Goal: Task Accomplishment & Management: Use online tool/utility

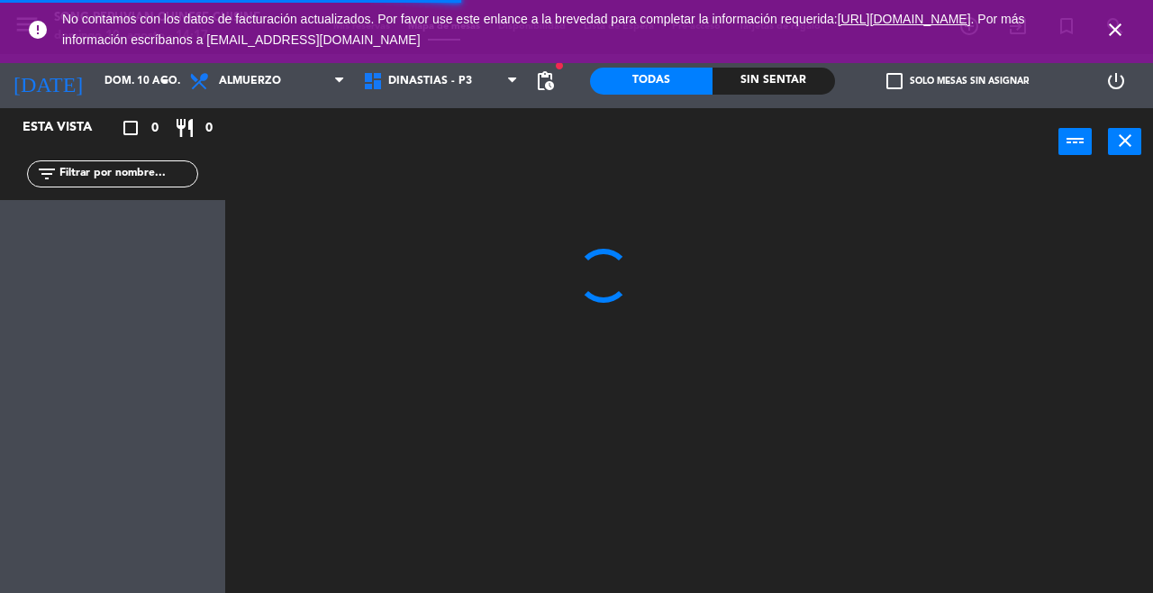
click at [1106, 37] on icon "close" at bounding box center [1115, 30] width 22 height 22
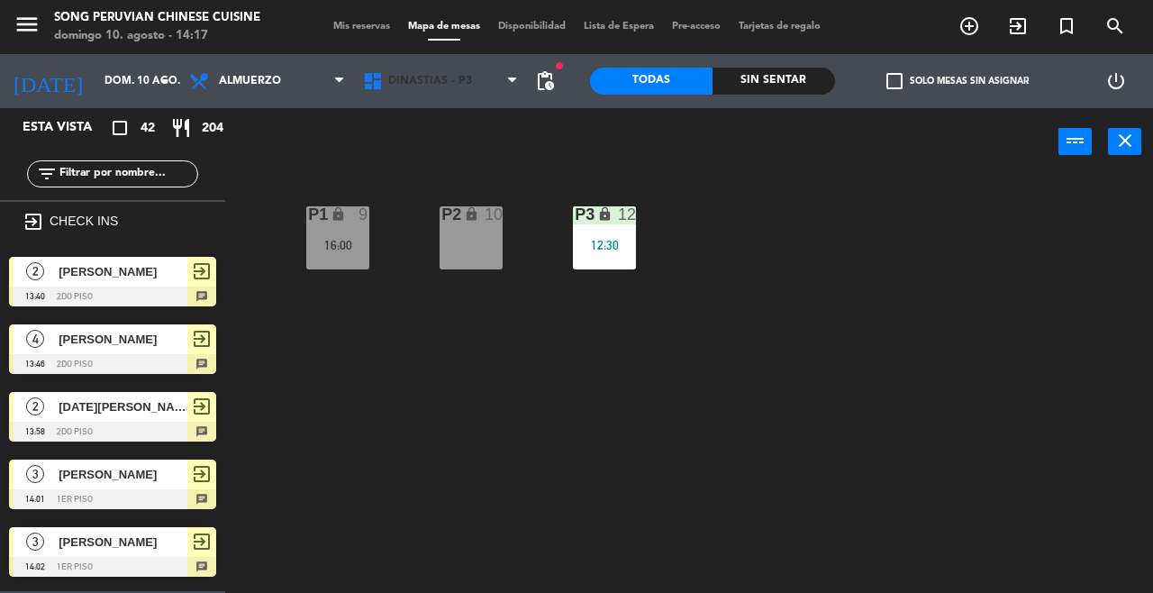
click at [405, 68] on span "DINASTIAS - P3" at bounding box center [441, 81] width 174 height 40
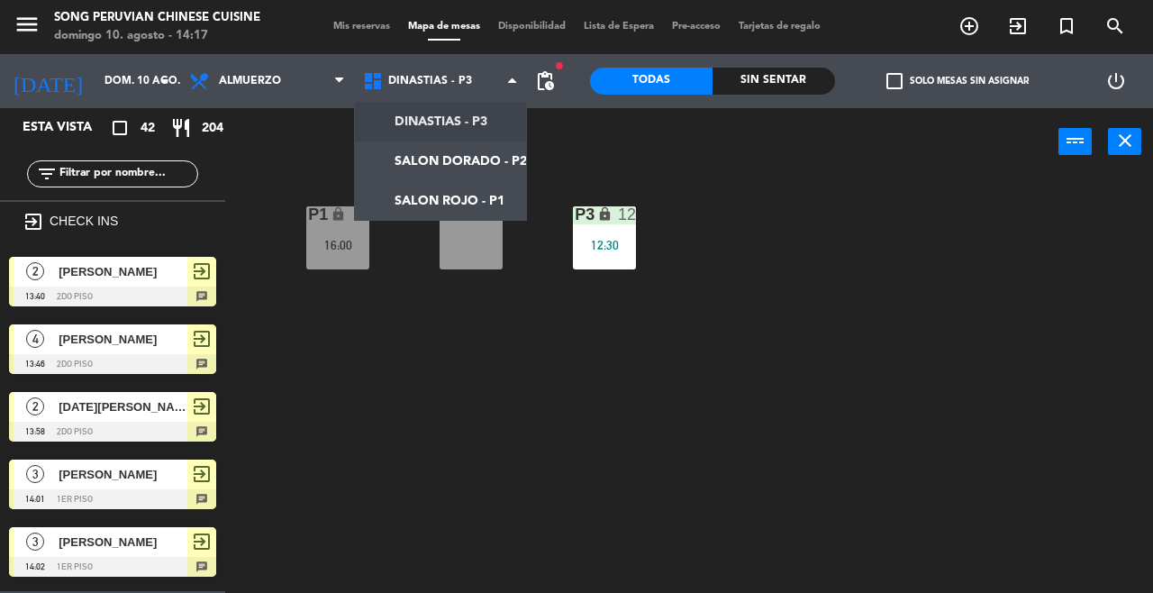
click at [426, 208] on ng-component "menu Song Peruvian Chinese Cuisine [DATE] 10. agosto - 14:17 Mis reservas Mapa …" at bounding box center [576, 296] width 1153 height 593
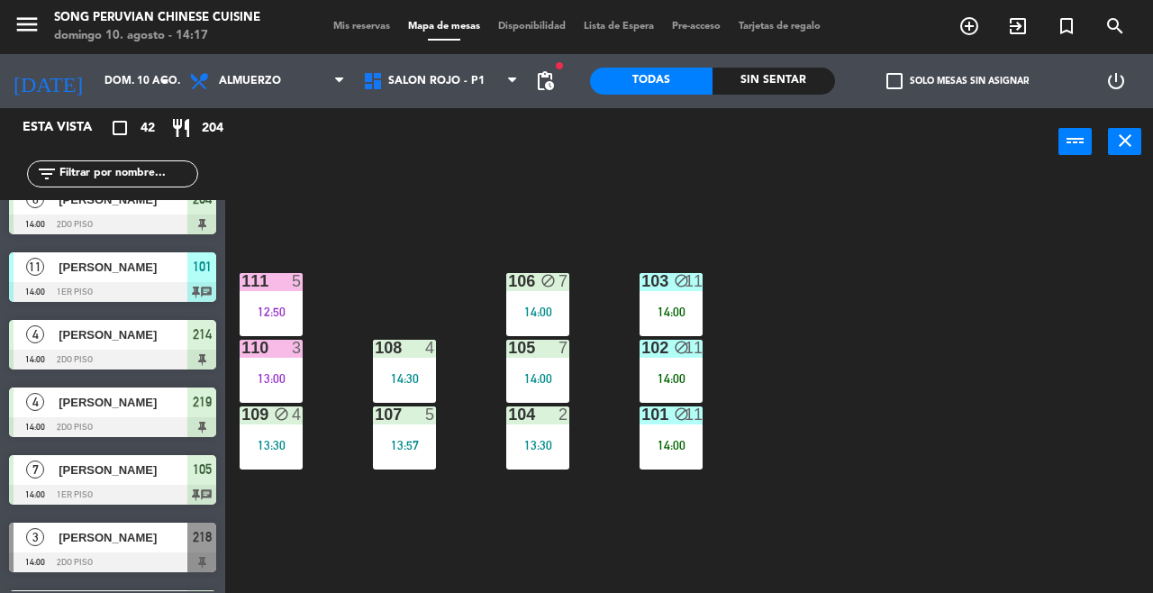
scroll to position [1805, 0]
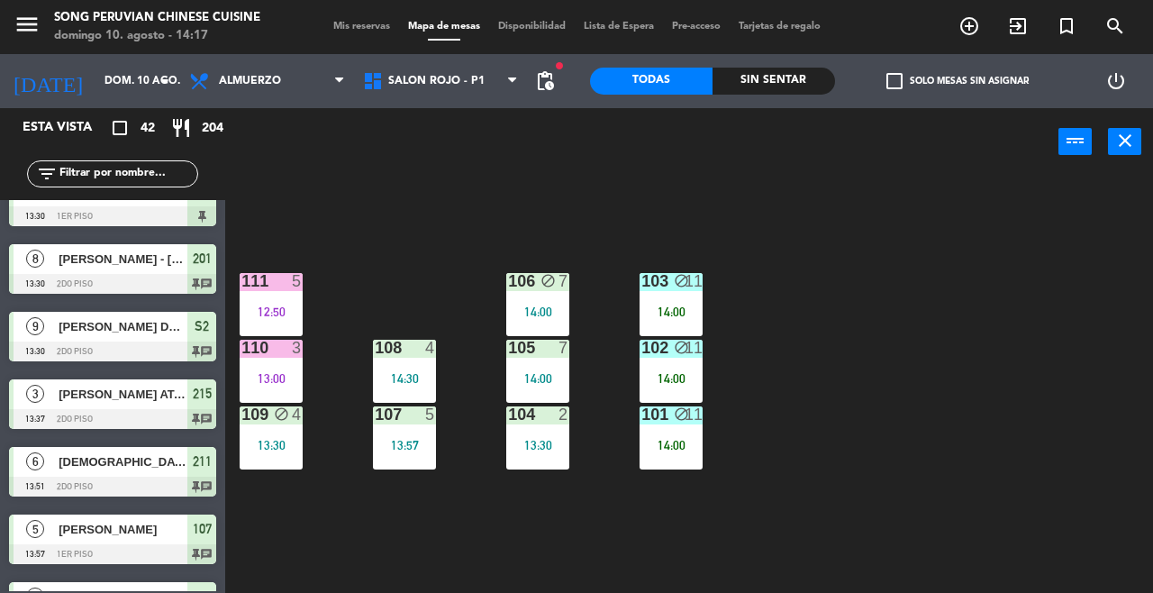
click at [782, 85] on div "Sin sentar" at bounding box center [773, 81] width 122 height 27
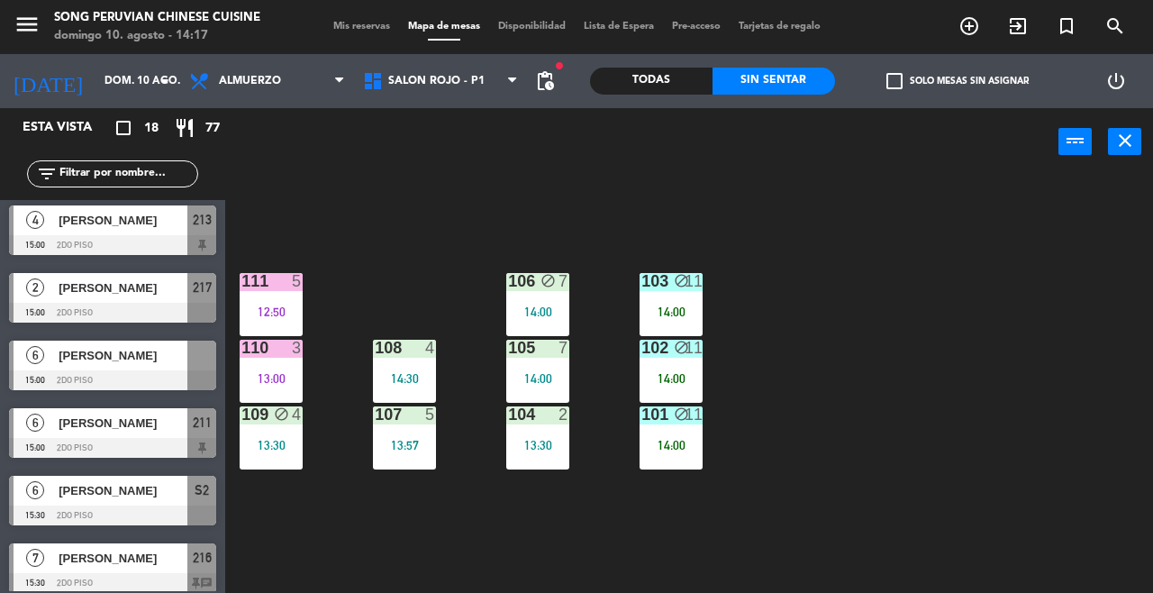
scroll to position [737, 0]
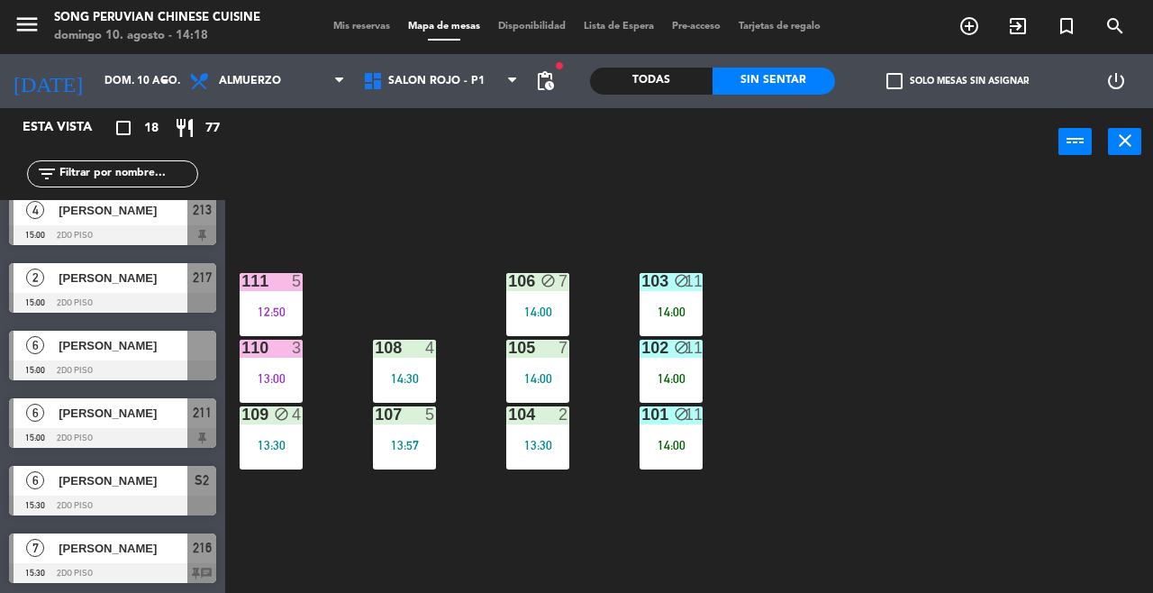
click at [273, 360] on div "110 3 13:00" at bounding box center [271, 371] width 63 height 63
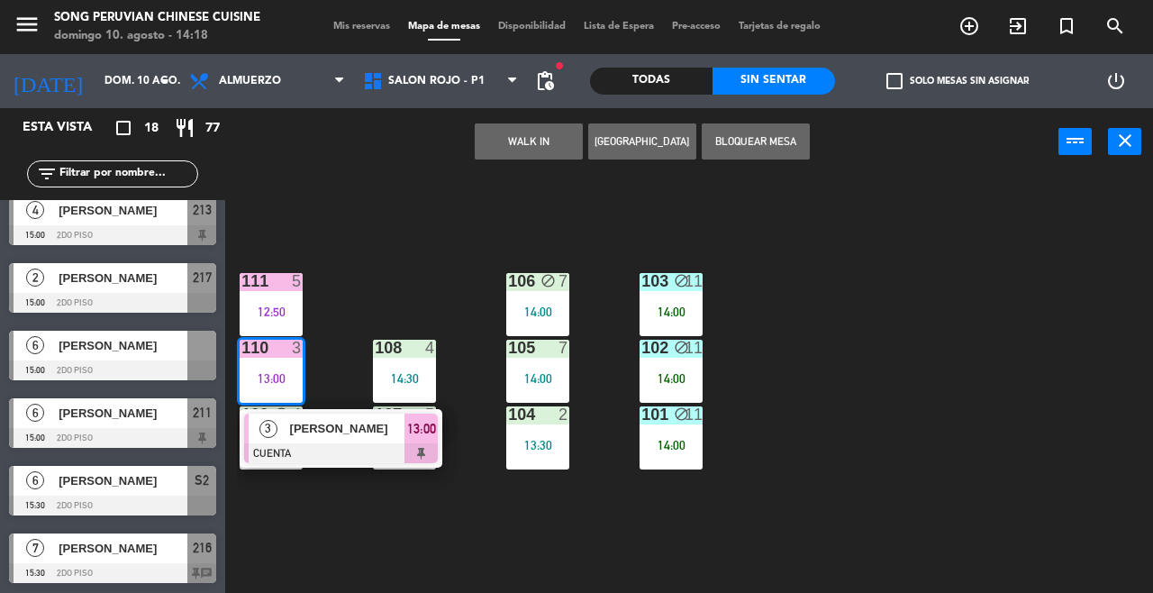
click at [329, 438] on span "[PERSON_NAME]" at bounding box center [347, 428] width 115 height 19
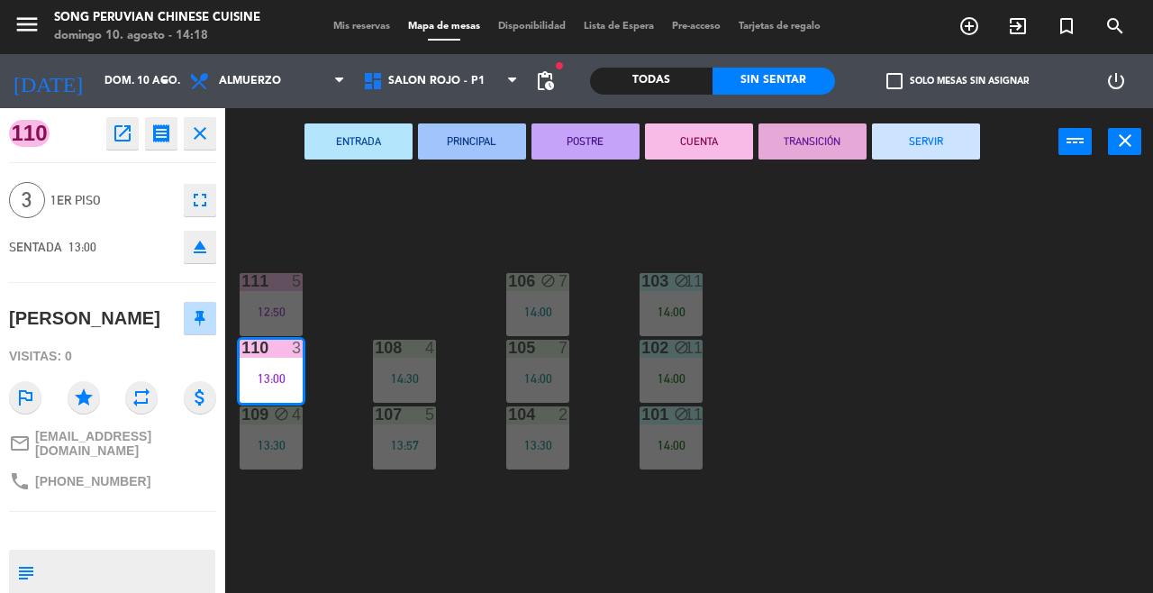
click at [921, 155] on button "SERVIR" at bounding box center [926, 141] width 108 height 36
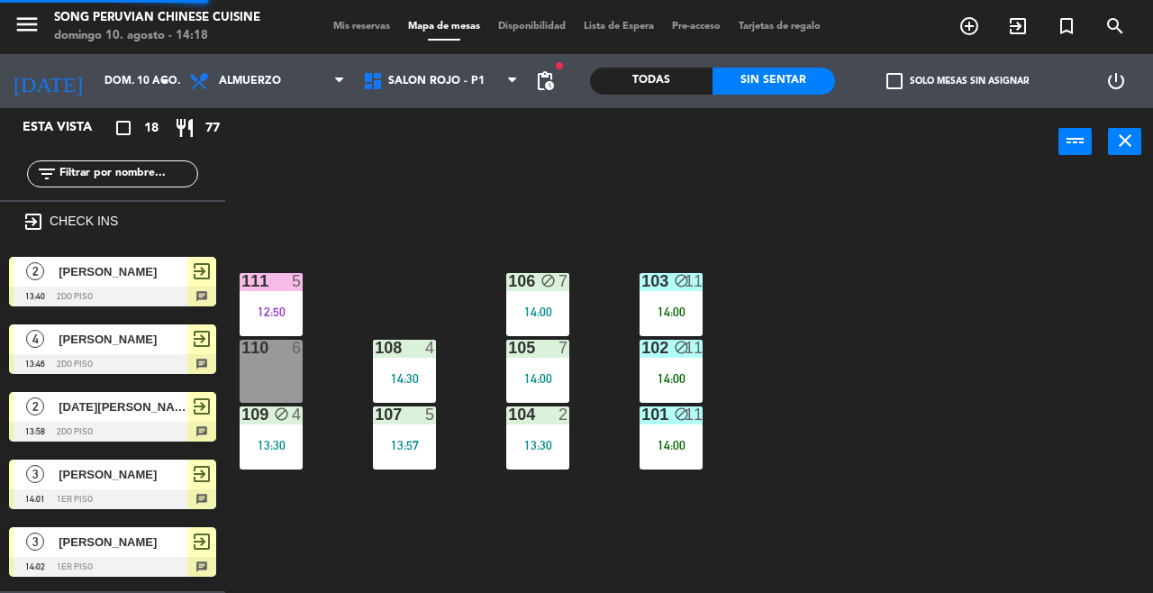
click at [883, 449] on div "103 block 11 14:00 106 block 7 14:00 111 5 12:50 102 block 11 14:00 105 7 14:00…" at bounding box center [695, 383] width 916 height 417
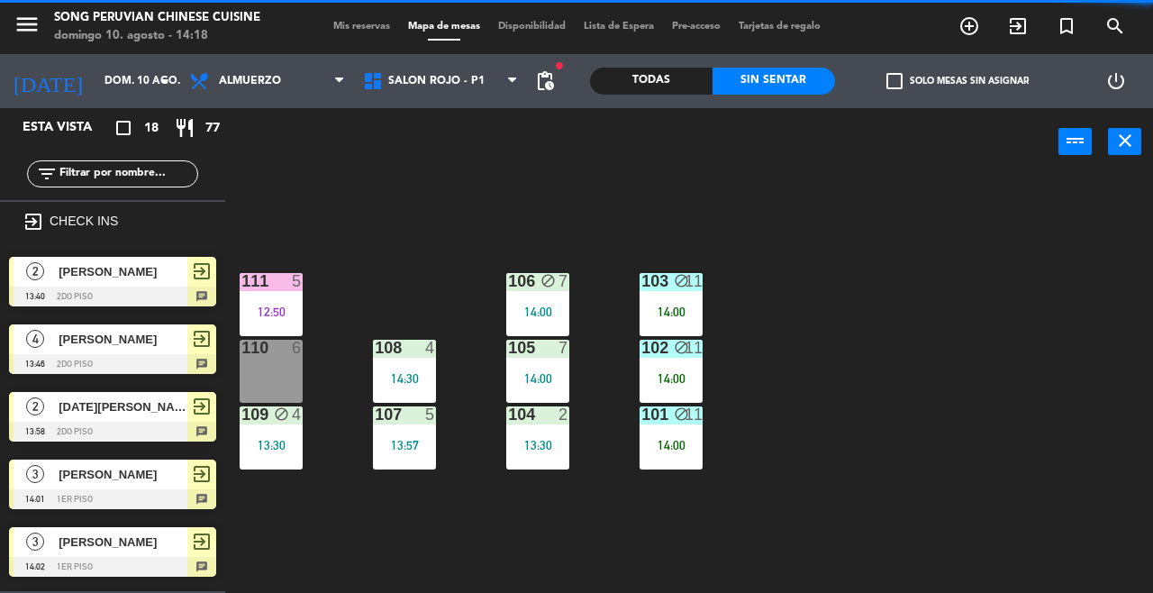
click at [836, 492] on div "103 block 11 14:00 106 block 7 14:00 111 5 12:50 102 block 11 14:00 105 7 14:00…" at bounding box center [695, 383] width 916 height 417
click at [832, 486] on div "103 block 11 14:00 106 block 7 14:00 111 5 12:50 102 block 11 14:00 105 7 14:00…" at bounding box center [695, 383] width 916 height 417
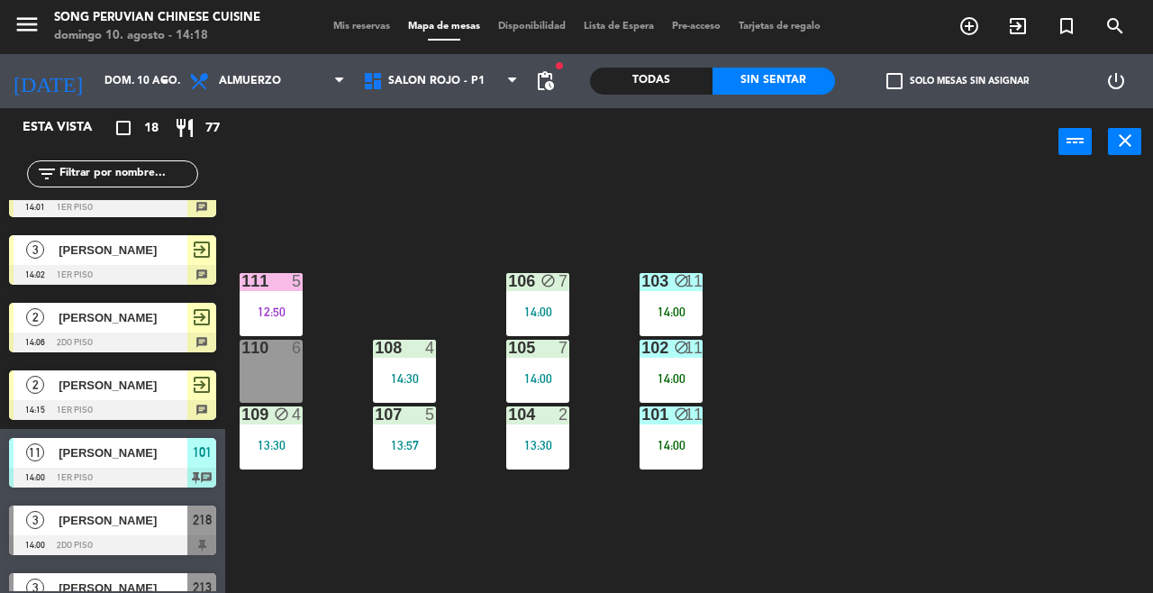
scroll to position [304, 0]
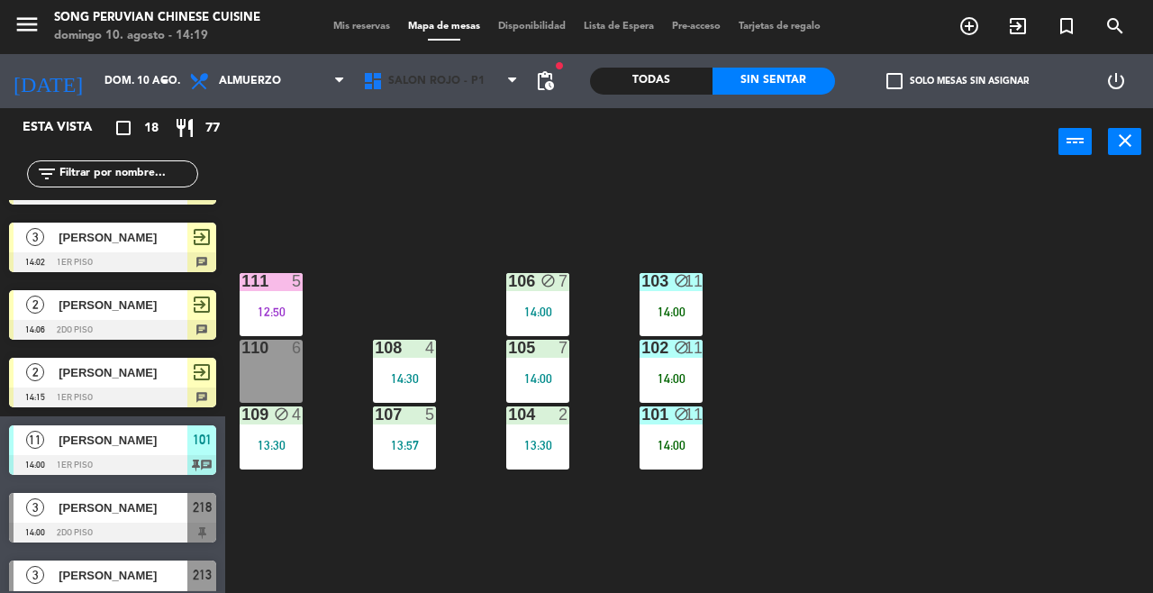
click at [469, 72] on span "SALON ROJO - P1" at bounding box center [441, 81] width 174 height 40
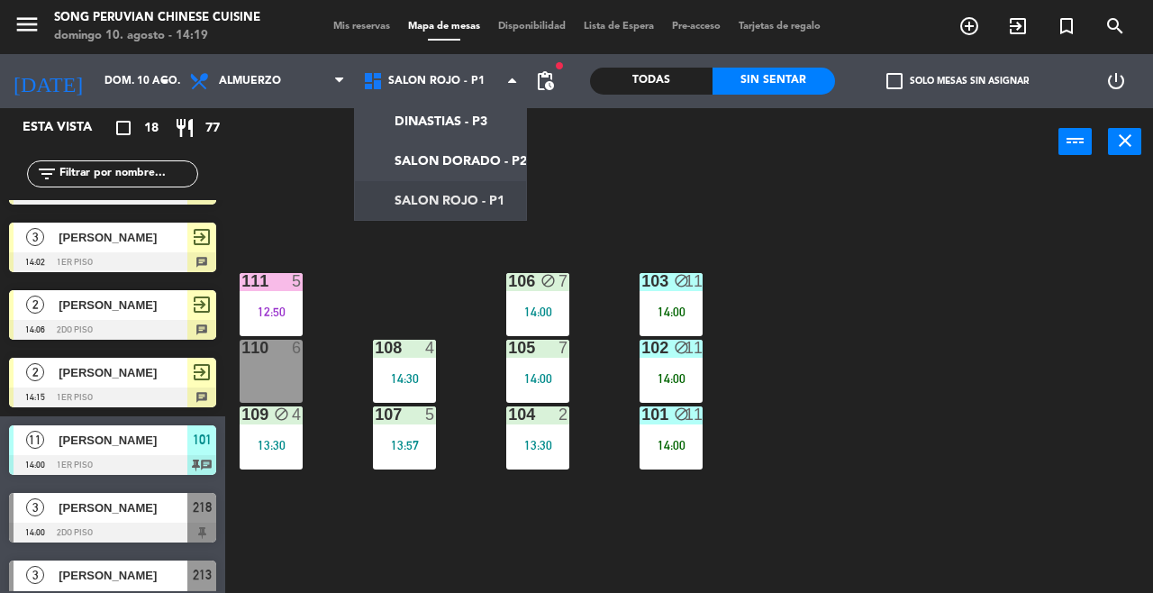
click at [494, 168] on ng-component "menu Song Peruvian Chinese Cuisine [DATE] 10. agosto - 14:19 Mis reservas Mapa …" at bounding box center [576, 296] width 1153 height 593
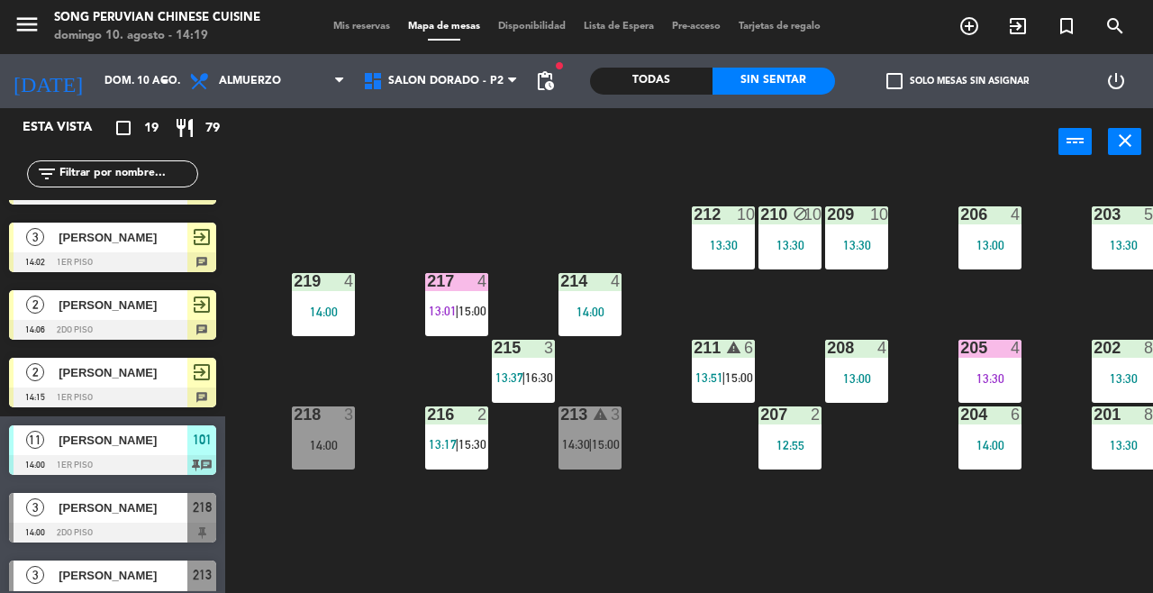
scroll to position [0, 154]
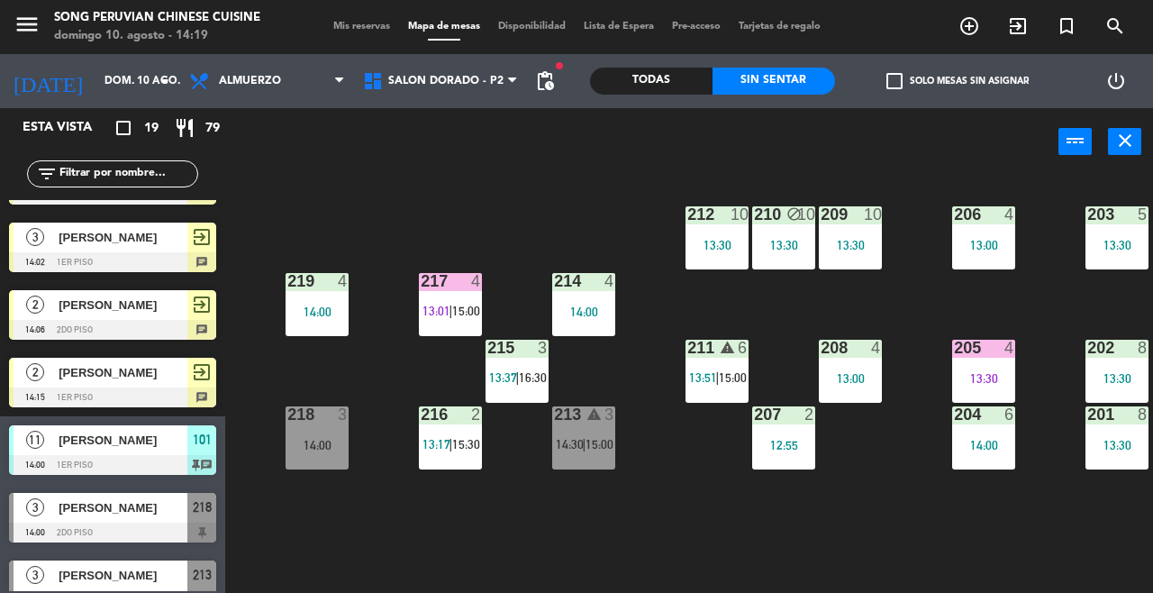
click at [700, 370] on span "13:51" at bounding box center [703, 377] width 28 height 14
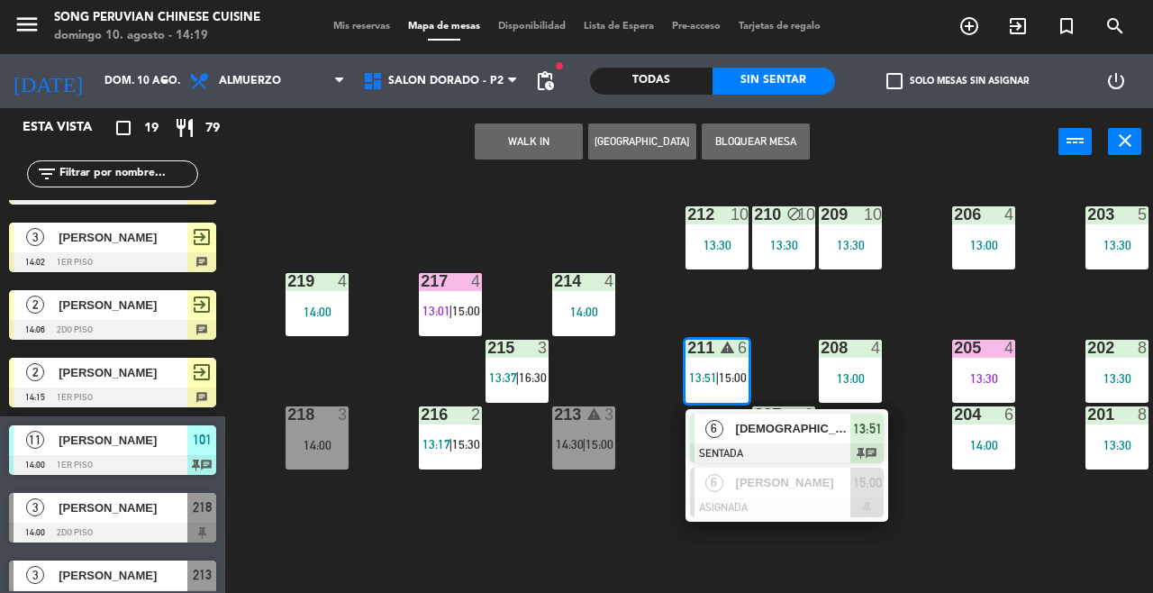
click at [750, 431] on span "[DEMOGRAPHIC_DATA][PERSON_NAME]" at bounding box center [793, 428] width 115 height 19
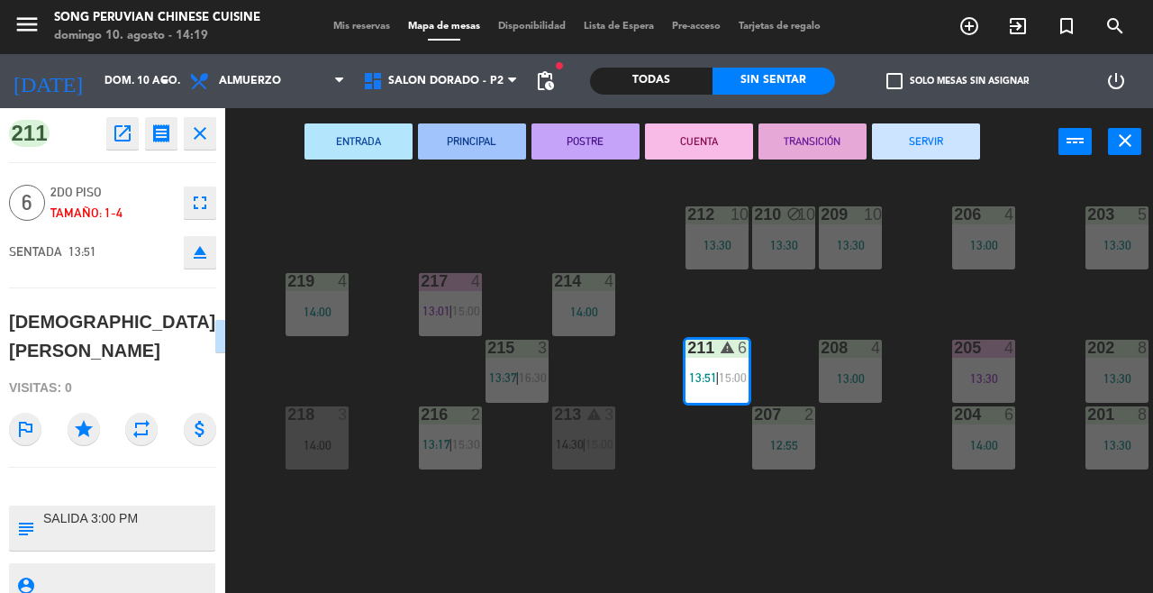
click at [184, 199] on button "fullscreen" at bounding box center [200, 202] width 32 height 32
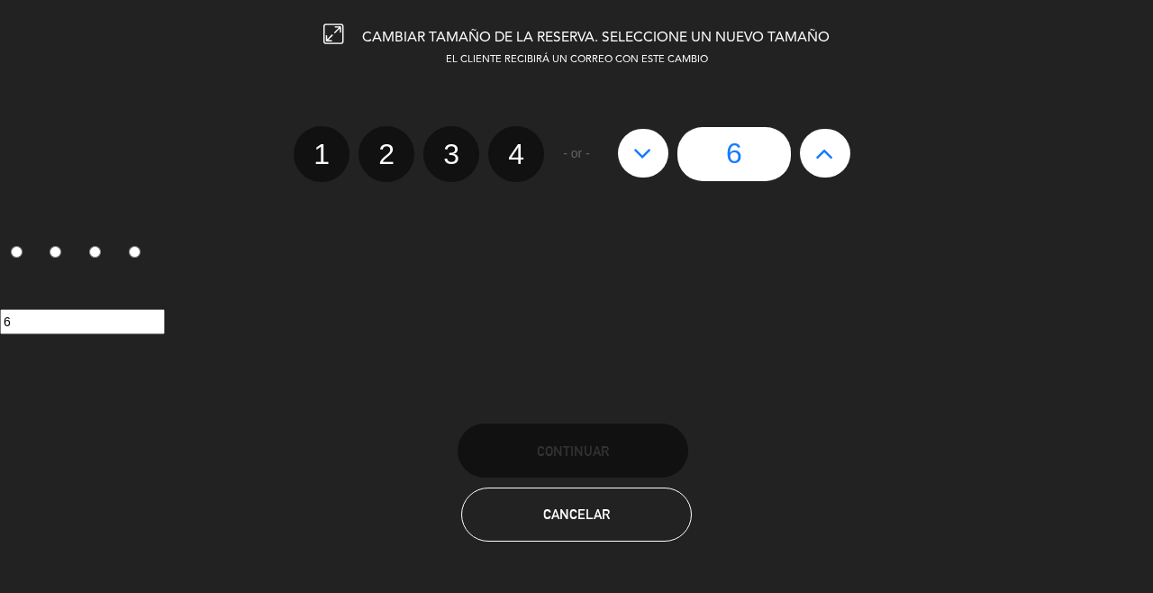
click at [640, 169] on button at bounding box center [643, 153] width 50 height 49
type input "5"
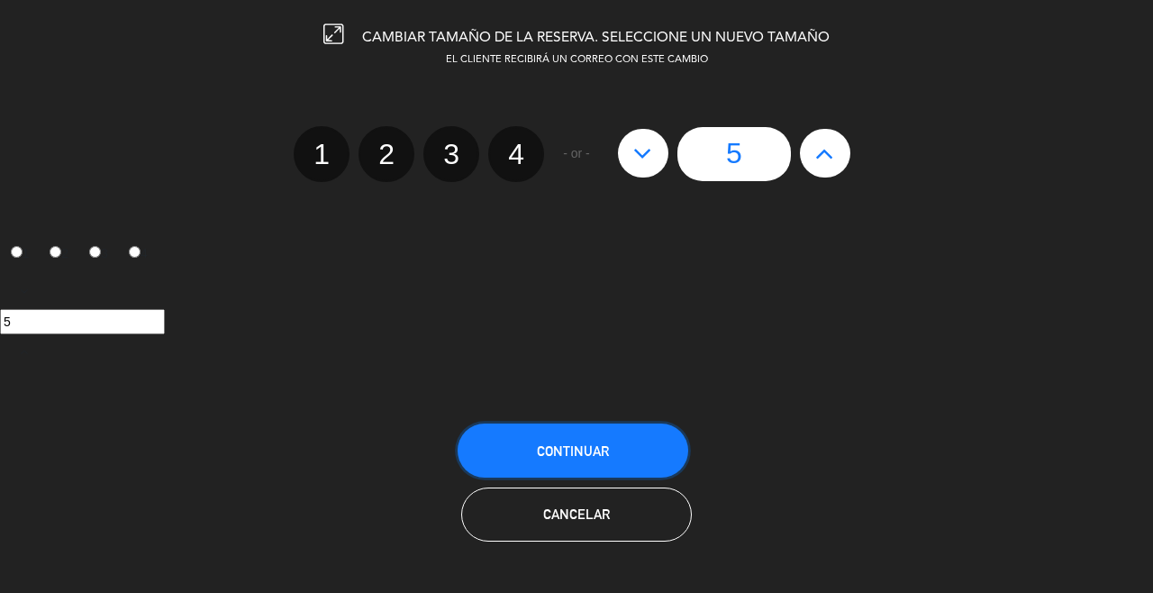
click at [598, 436] on button "Continuar" at bounding box center [573, 450] width 231 height 54
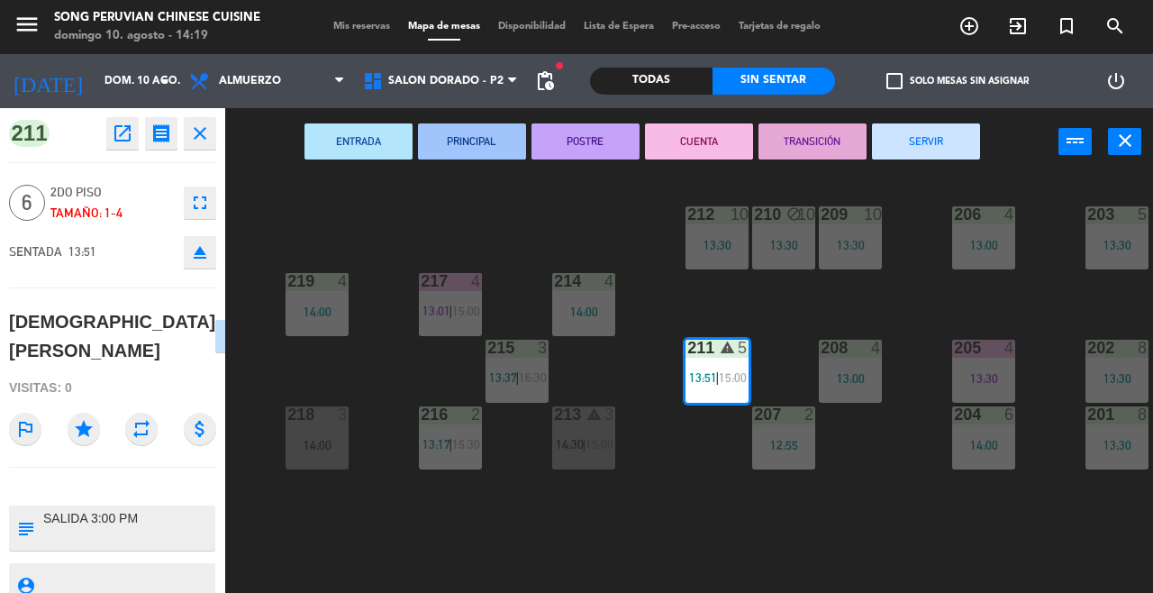
click at [733, 517] on div "203 5 13:30 206 4 13:00 210 block 10 13:30 212 10 13:30 209 10 13:30 214 4 14:0…" at bounding box center [695, 383] width 916 height 417
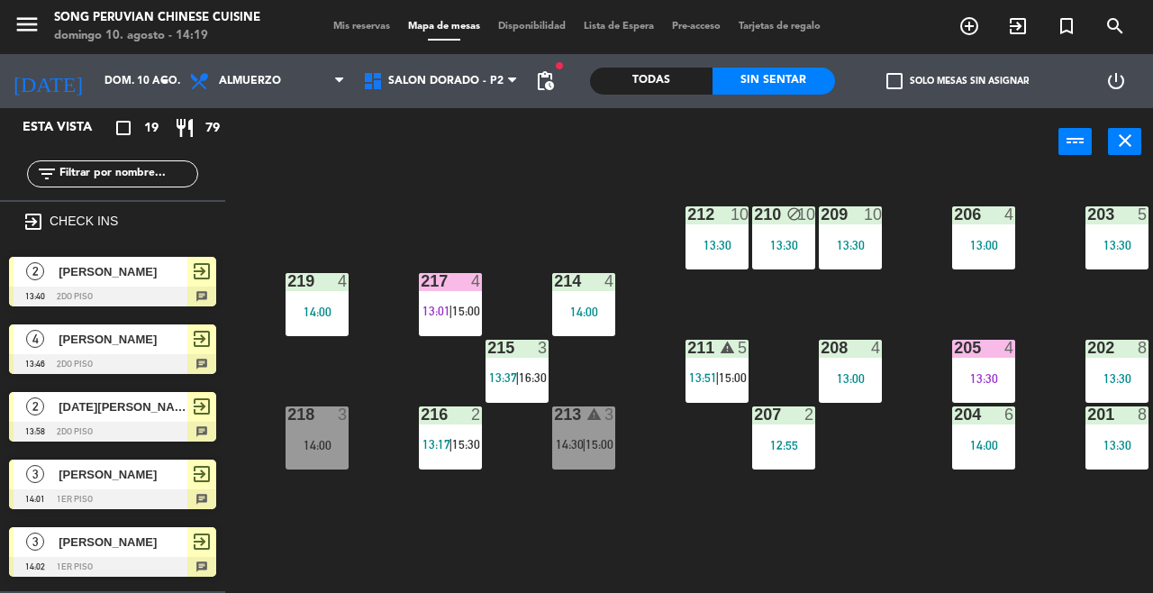
click at [724, 360] on div "211 warning 5 13:51 | 15:00" at bounding box center [716, 371] width 63 height 63
click at [991, 548] on div "203 5 13:30 206 4 13:00 210 block 10 13:30 212 10 13:30 209 10 13:30 214 4 14:0…" at bounding box center [695, 383] width 916 height 417
click at [494, 224] on div "203 5 13:30 206 4 13:00 210 block 10 13:30 212 10 13:30 209 10 13:30 214 4 14:0…" at bounding box center [695, 383] width 916 height 417
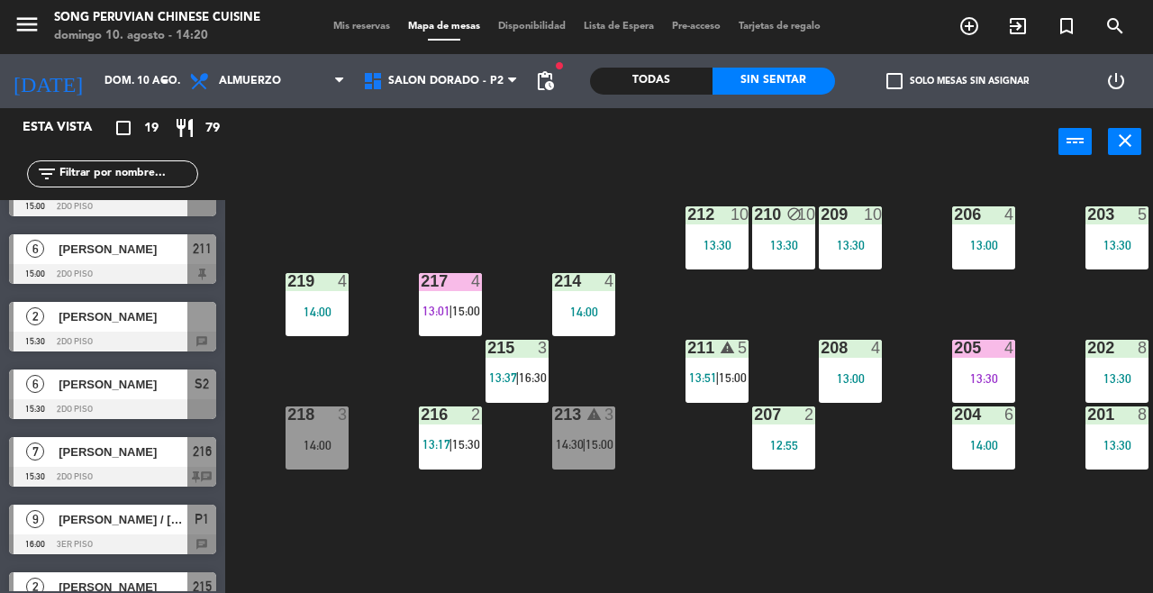
scroll to position [912, 0]
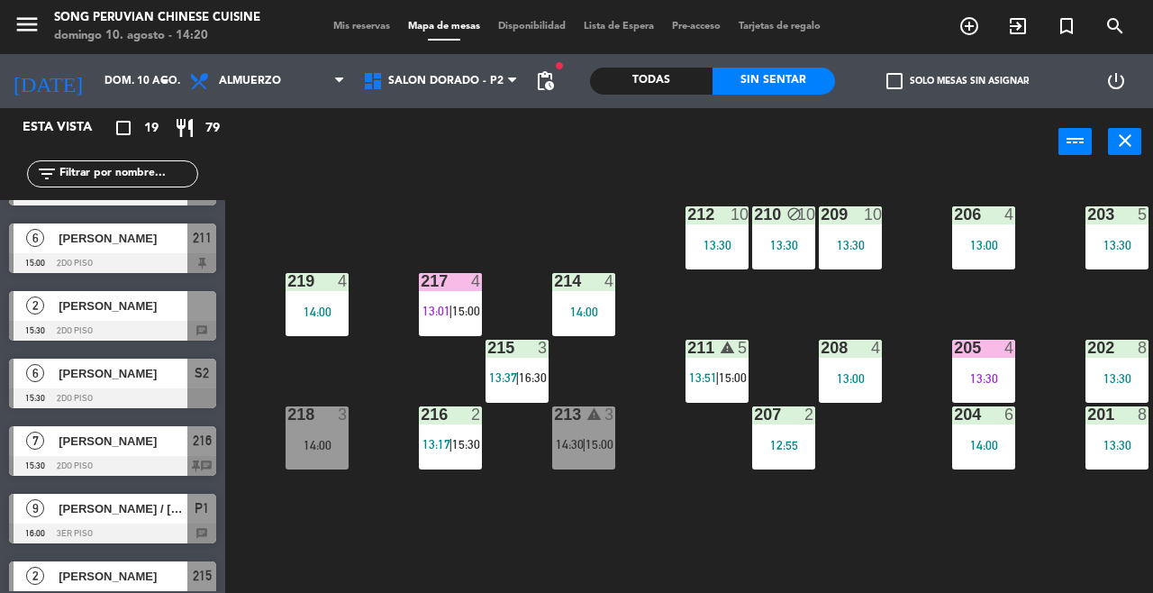
click at [980, 29] on icon "search" at bounding box center [969, 26] width 22 height 22
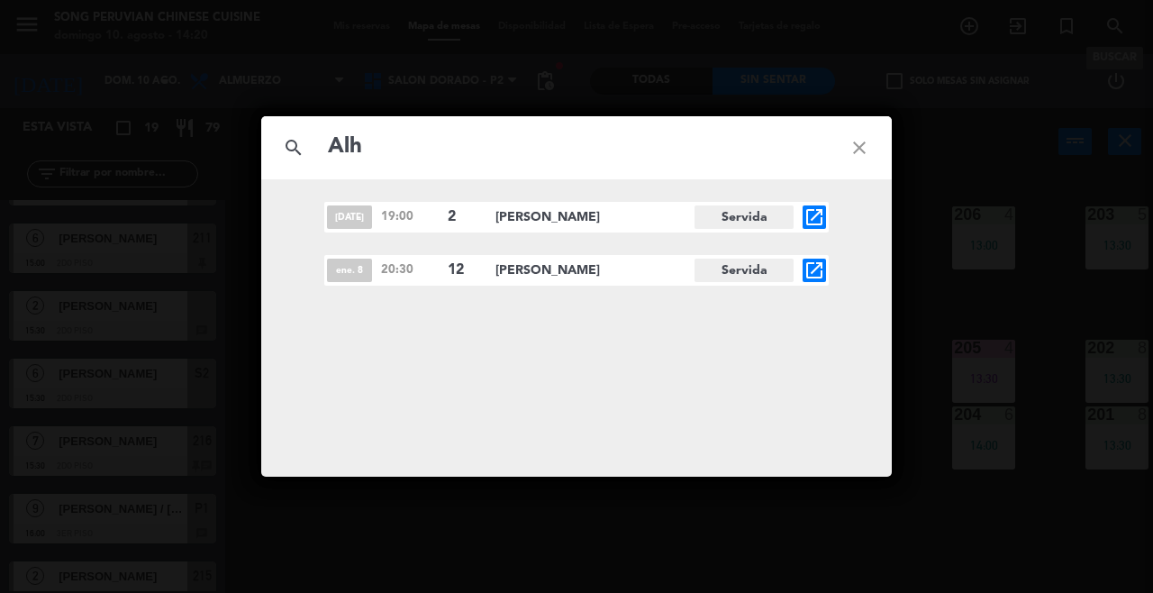
type input "Alh"
click at [856, 152] on icon "close" at bounding box center [859, 147] width 65 height 65
click at [841, 151] on icon "close" at bounding box center [859, 147] width 65 height 65
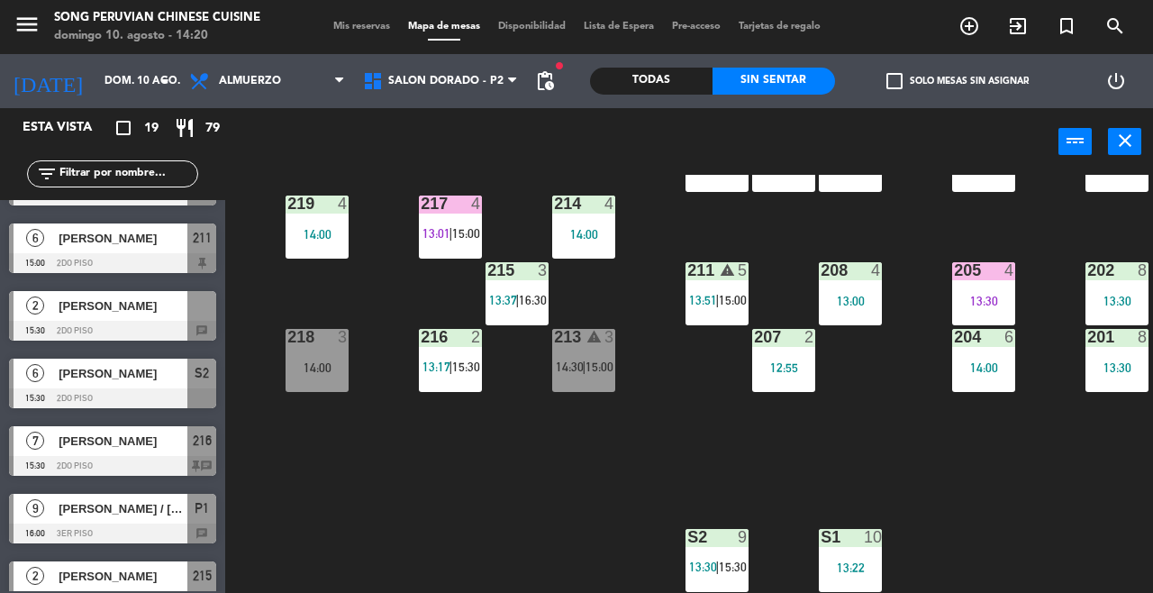
scroll to position [87, 154]
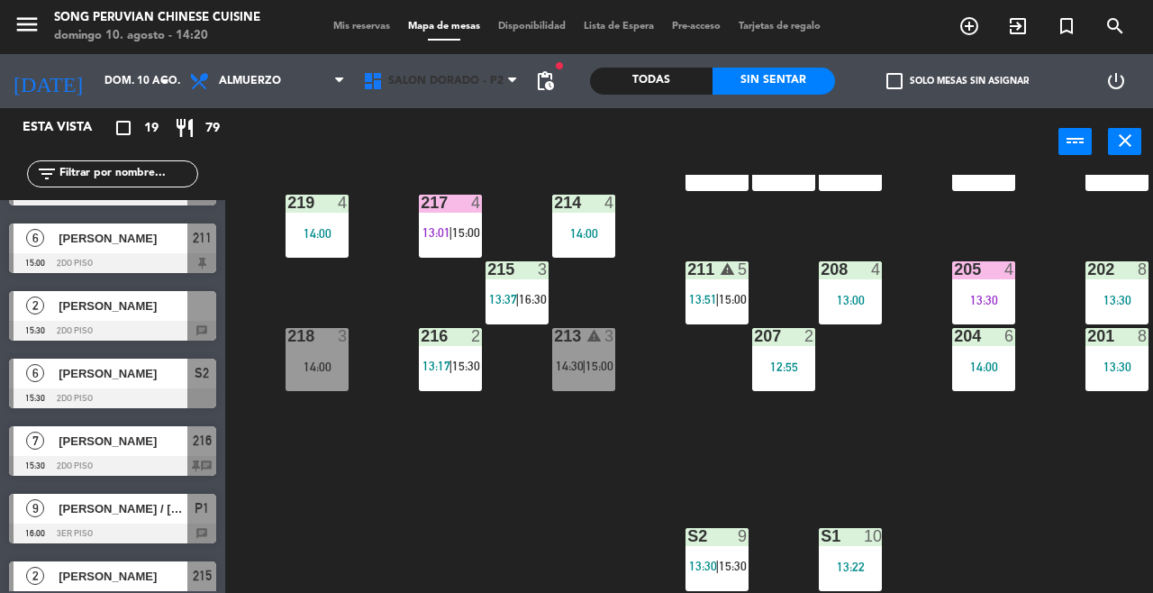
click at [427, 89] on span "SALON DORADO - P2" at bounding box center [441, 81] width 174 height 40
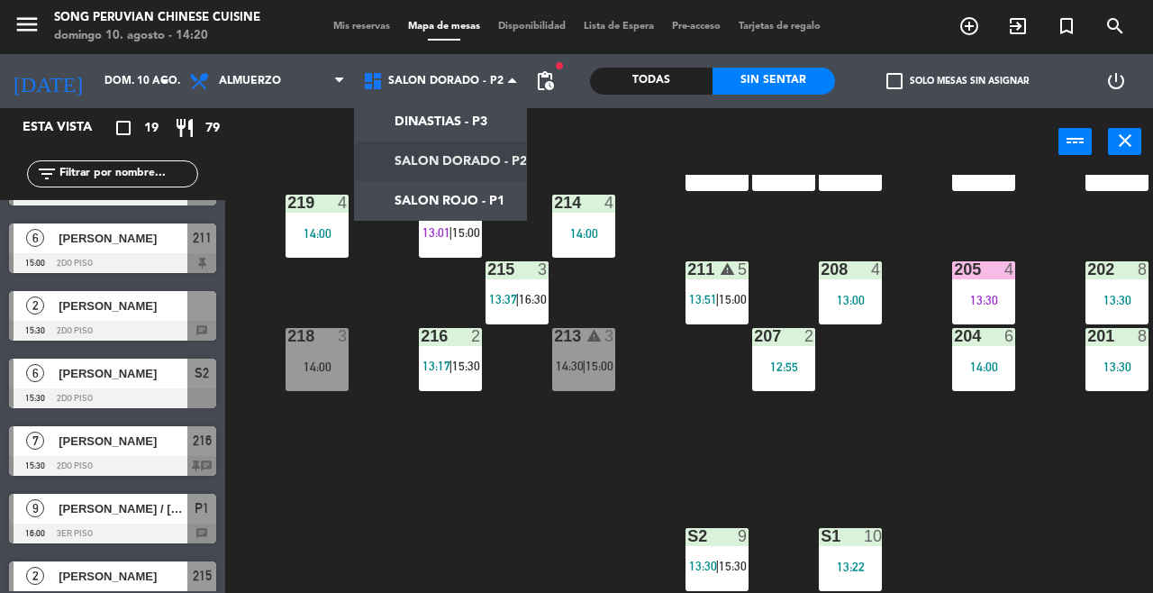
click at [447, 208] on ng-component "menu Song Peruvian Chinese Cuisine [DATE] 10. agosto - 14:20 Mis reservas Mapa …" at bounding box center [576, 296] width 1153 height 593
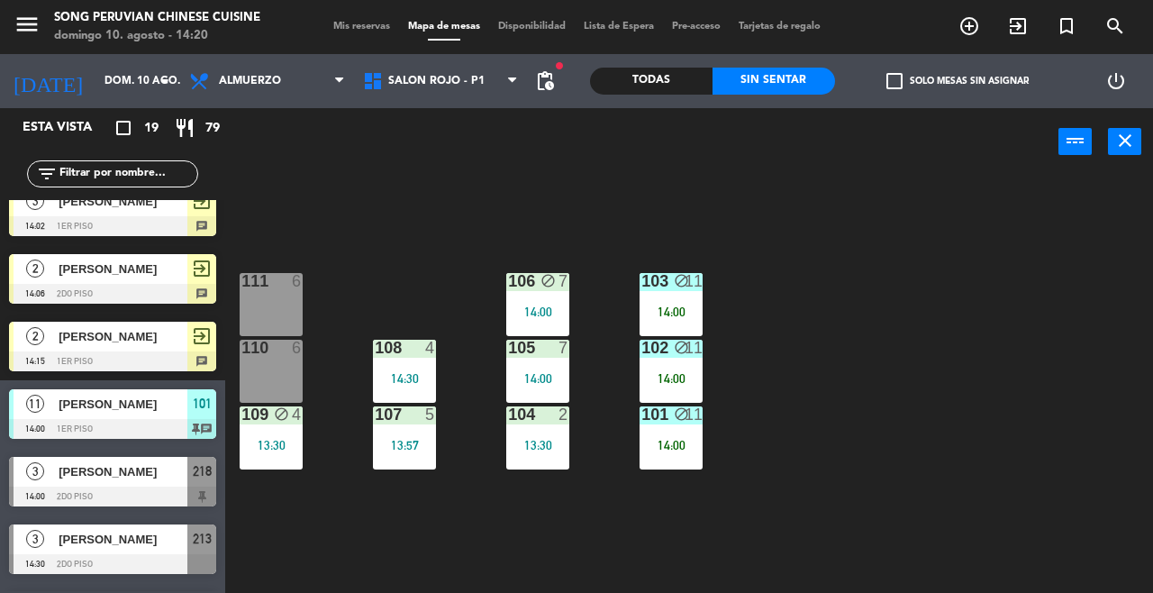
scroll to position [337, 0]
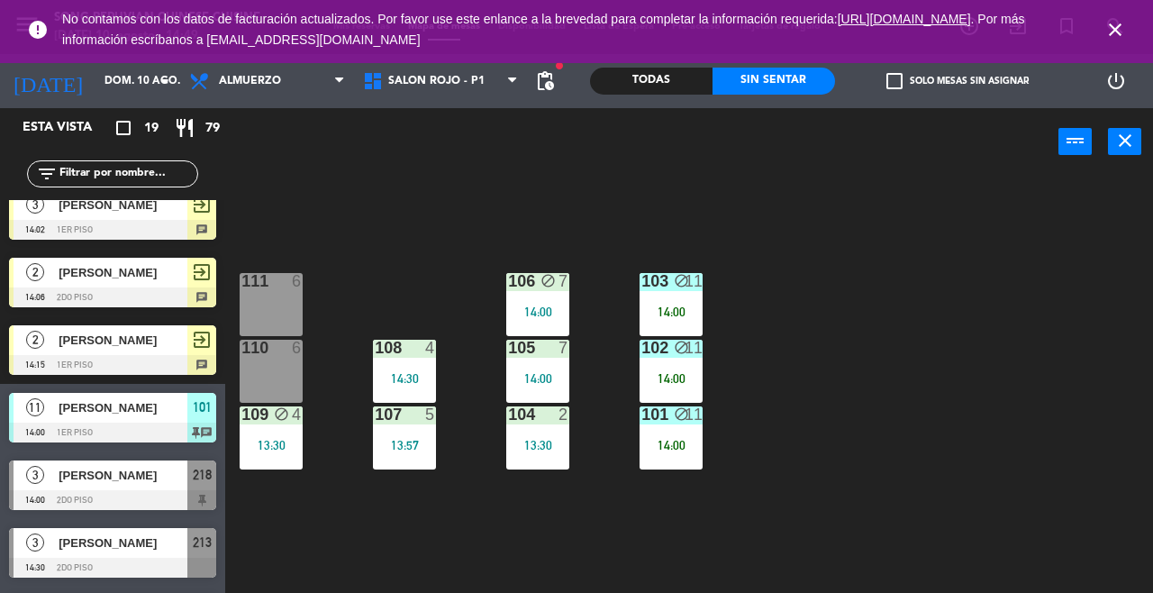
click at [1106, 34] on icon "close" at bounding box center [1115, 30] width 22 height 22
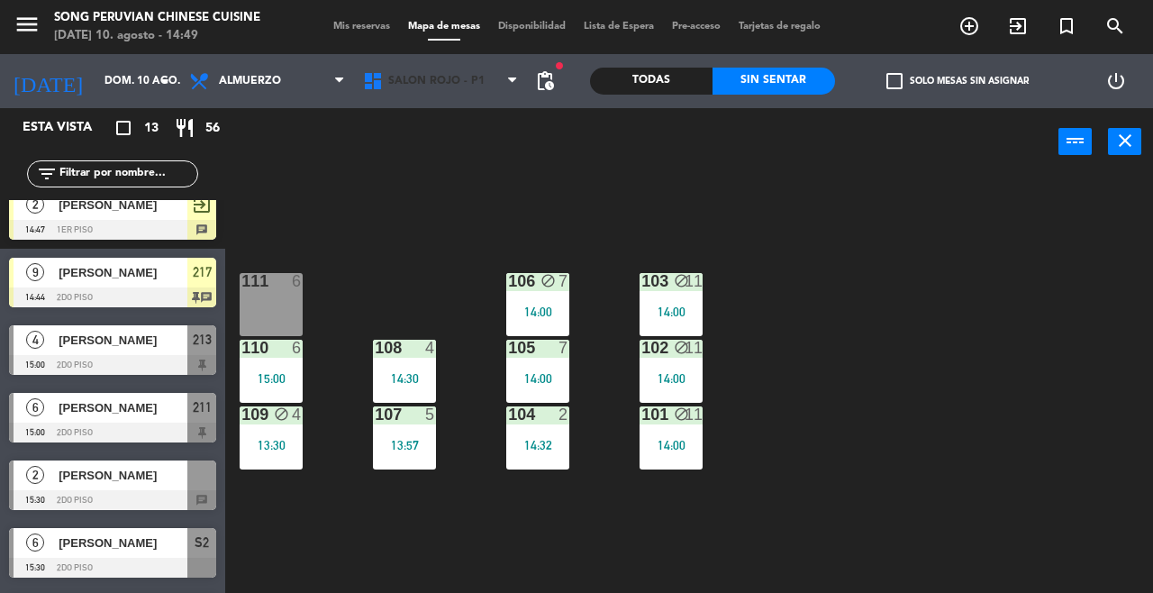
click at [475, 88] on span "SALON ROJO - P1" at bounding box center [441, 81] width 174 height 40
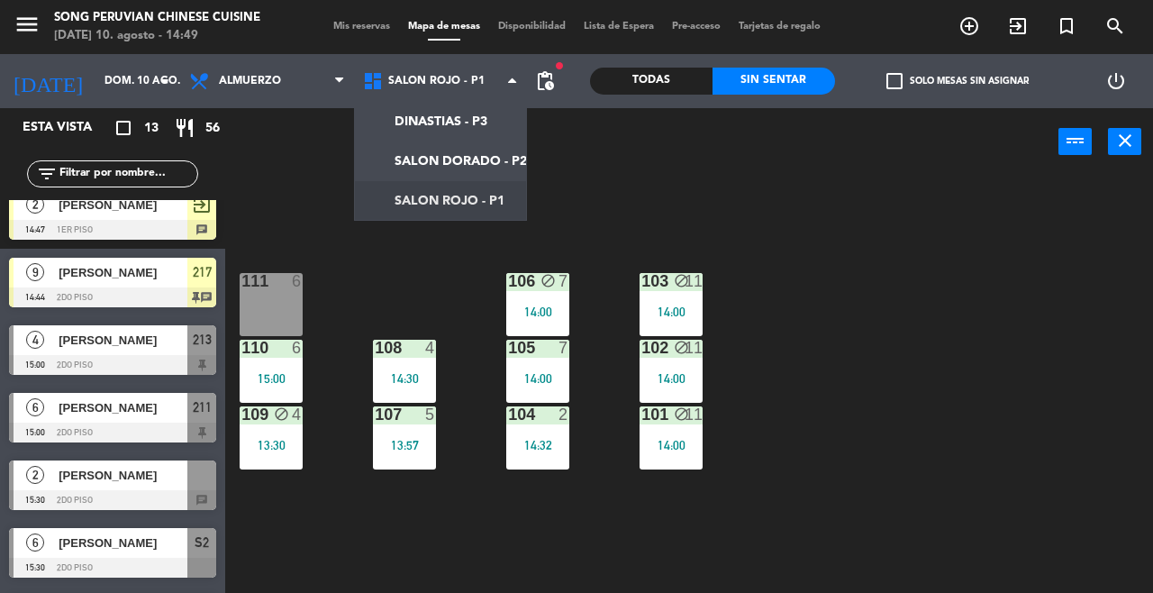
click at [469, 157] on ng-component "menu Song Peruvian Chinese Cuisine [DATE] 10. agosto - 14:49 Mis reservas Mapa …" at bounding box center [576, 296] width 1153 height 593
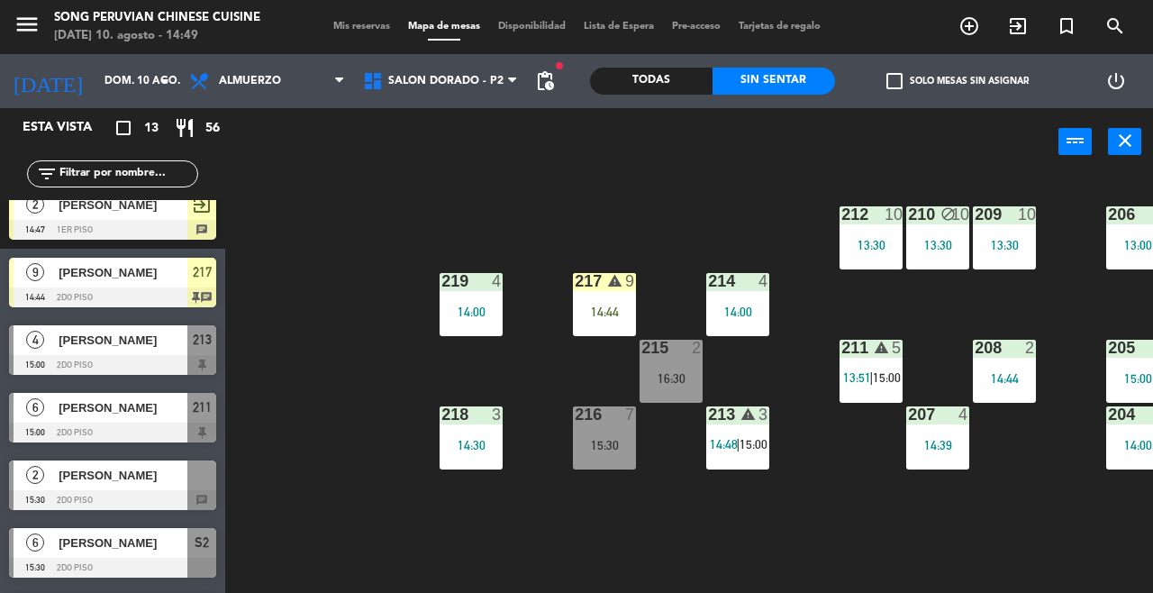
click at [549, 513] on div "203 5 13:30 206 4 13:00 210 block 10 13:30 212 10 13:30 209 10 13:30 214 4 14:0…" at bounding box center [695, 383] width 916 height 417
click at [596, 302] on div "217 warning 9 14:44" at bounding box center [604, 304] width 63 height 63
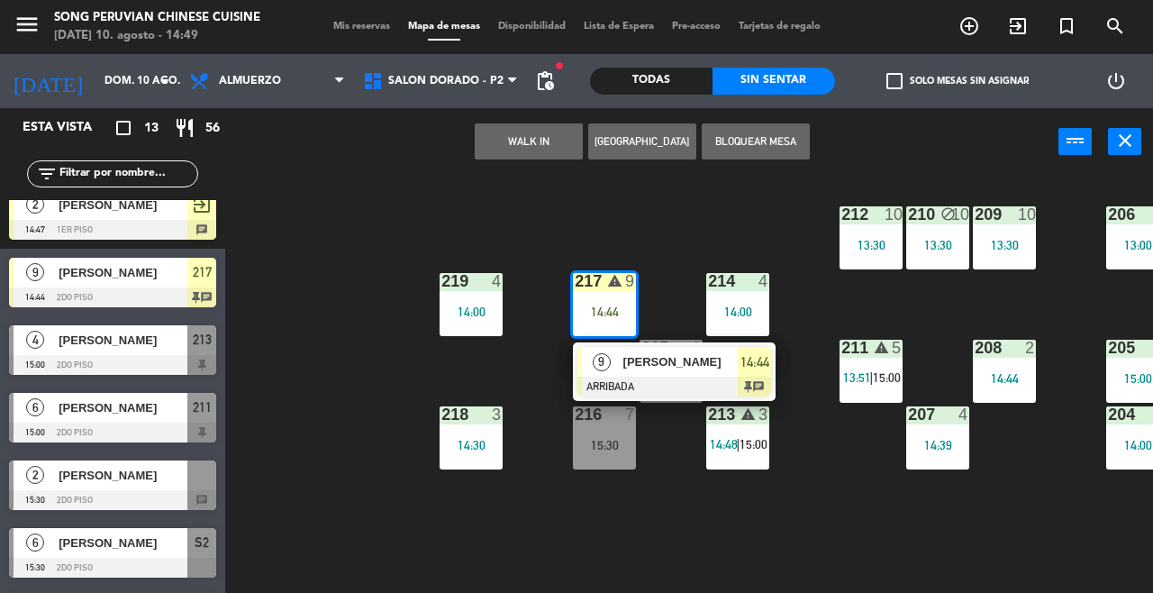
click at [651, 526] on div "203 5 13:30 206 4 13:00 210 block 10 13:30 212 10 13:30 209 10 13:30 214 4 14:0…" at bounding box center [695, 383] width 916 height 417
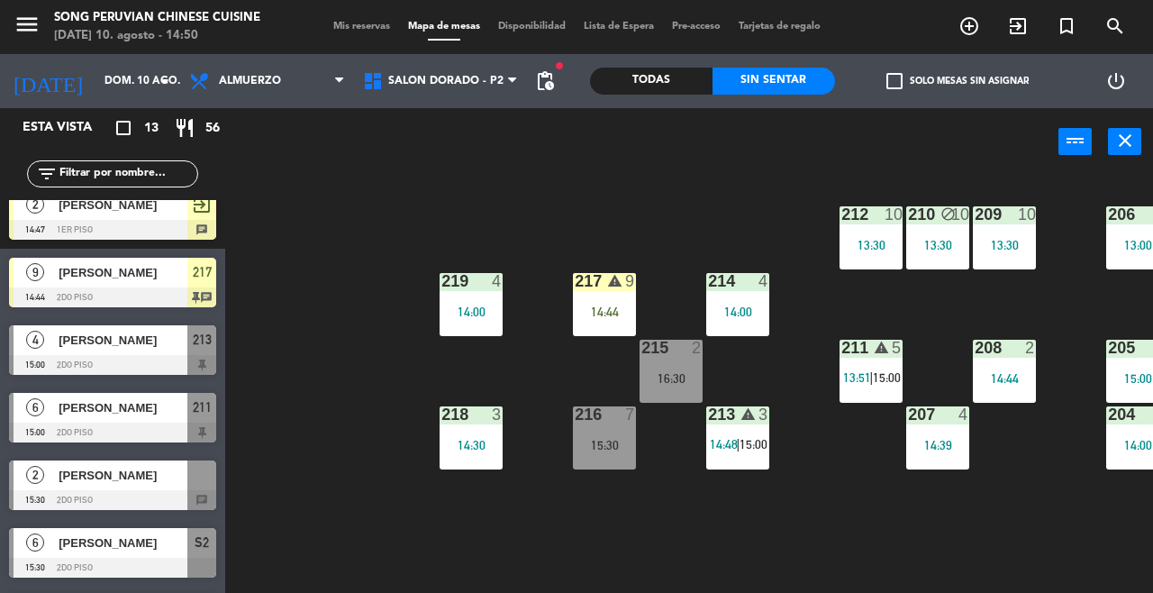
click at [869, 358] on div "211 warning 5 13:51 | 15:00" at bounding box center [870, 371] width 63 height 63
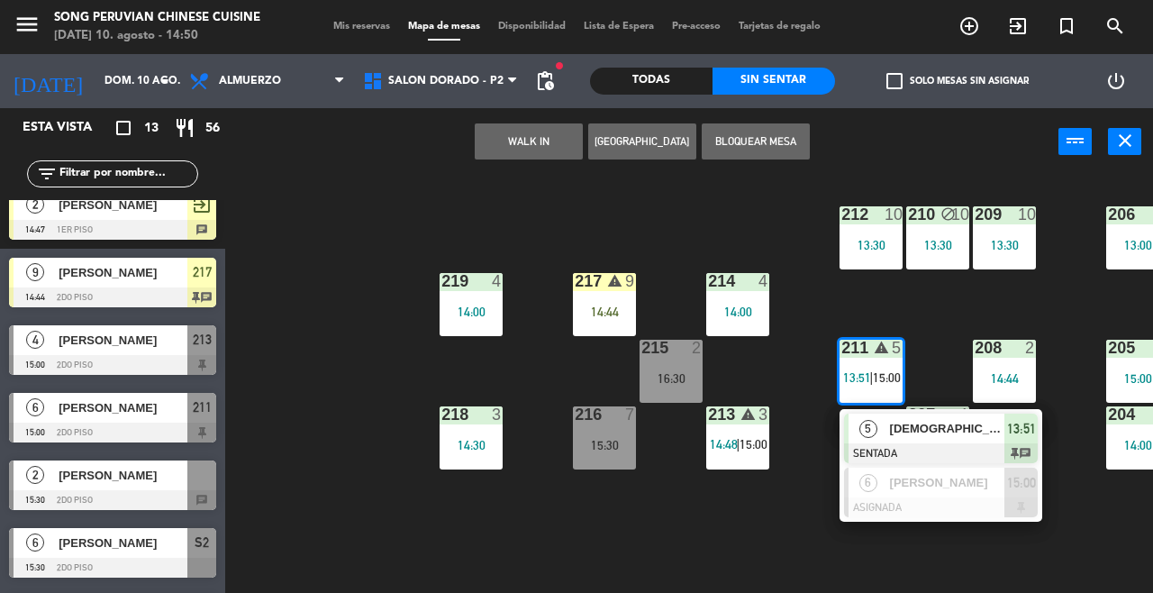
click at [913, 409] on div "5 [DEMOGRAPHIC_DATA][PERSON_NAME] SENTADA 13:51 chat" at bounding box center [940, 438] width 203 height 59
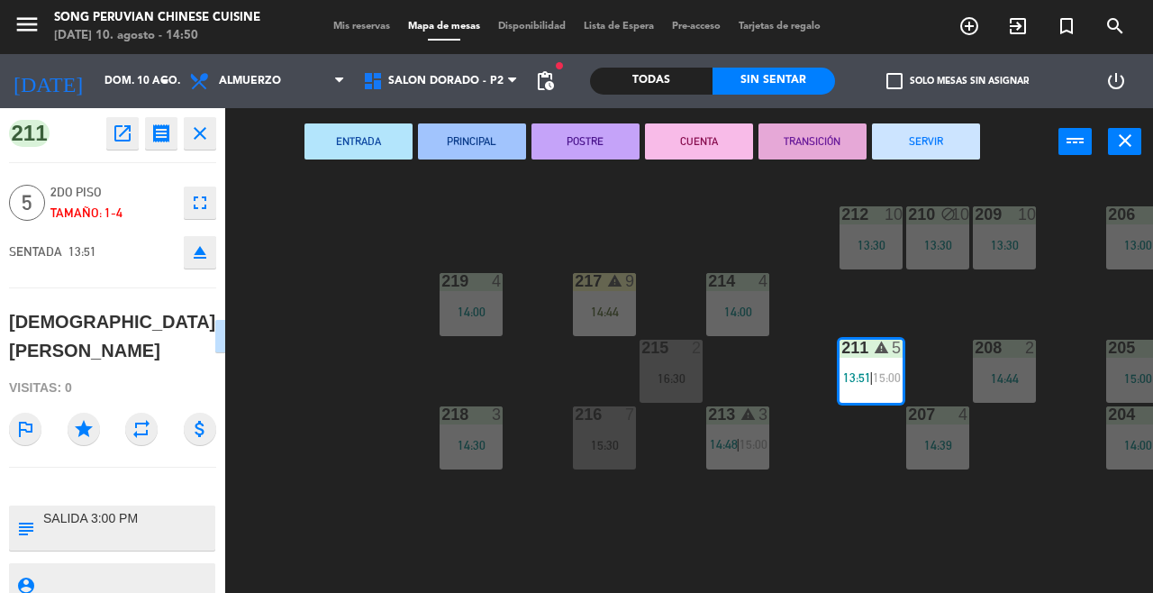
click at [695, 146] on button "CUENTA" at bounding box center [699, 141] width 108 height 36
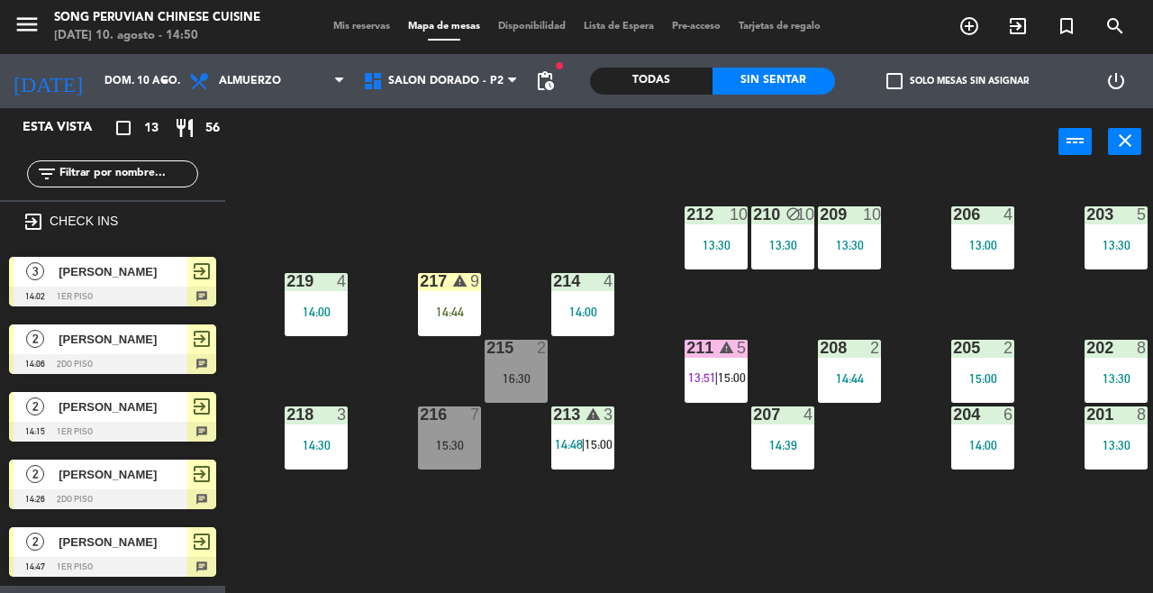
scroll to position [0, 163]
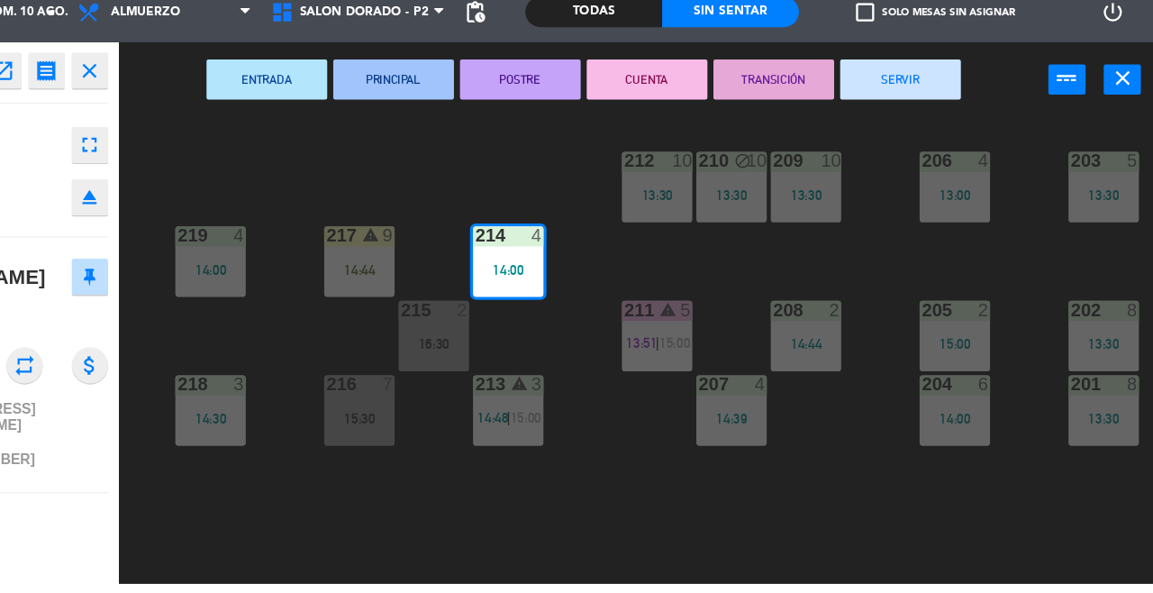
click at [643, 512] on div "203 5 13:30 206 4 13:00 210 block 10 13:30 212 10 13:30 209 10 13:30 214 4 14:0…" at bounding box center [695, 383] width 916 height 417
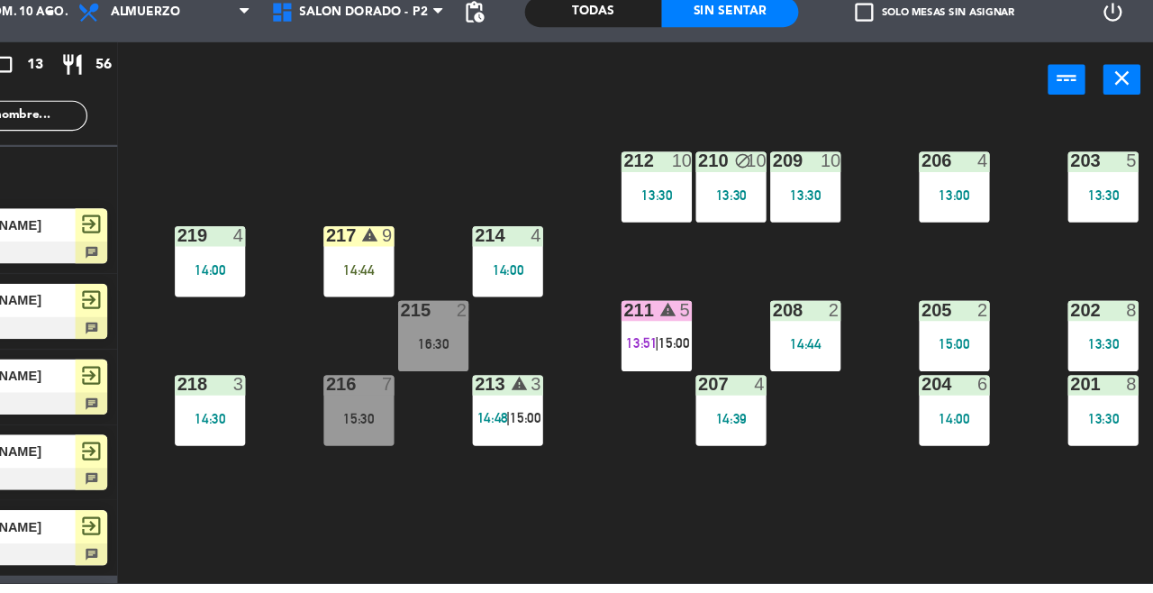
click at [434, 319] on div "217 warning 9 14:44" at bounding box center [441, 304] width 63 height 63
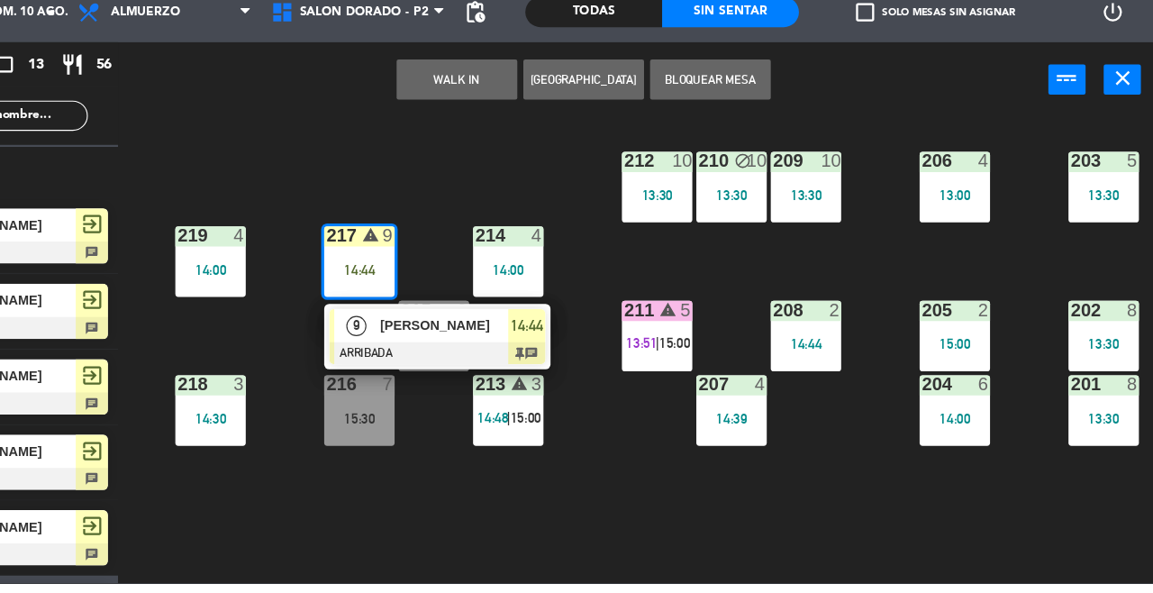
click at [529, 512] on div "203 5 13:30 206 4 13:00 210 block 10 13:30 212 10 13:30 209 10 13:30 214 4 14:0…" at bounding box center [695, 383] width 916 height 417
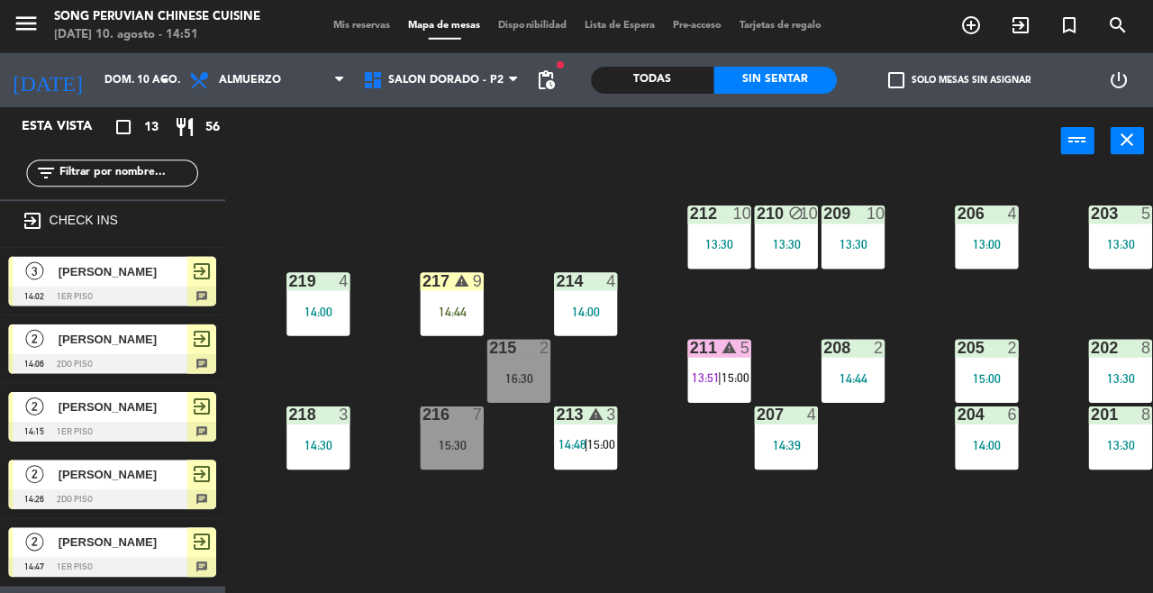
scroll to position [0, 152]
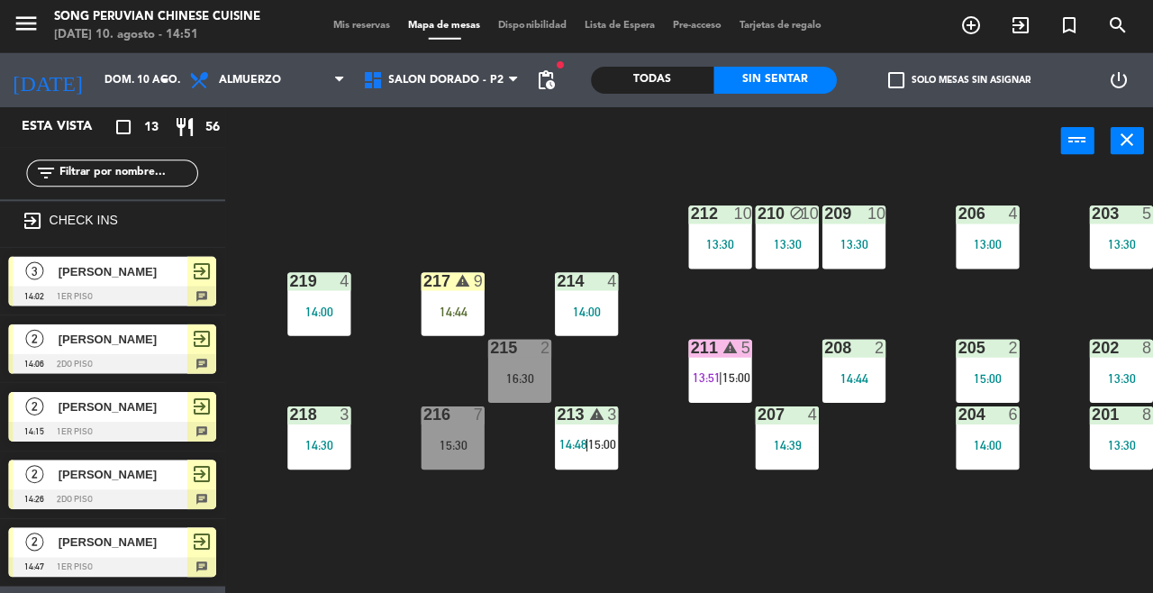
click at [732, 395] on div "211 warning 5 13:51 | 15:00" at bounding box center [718, 371] width 63 height 63
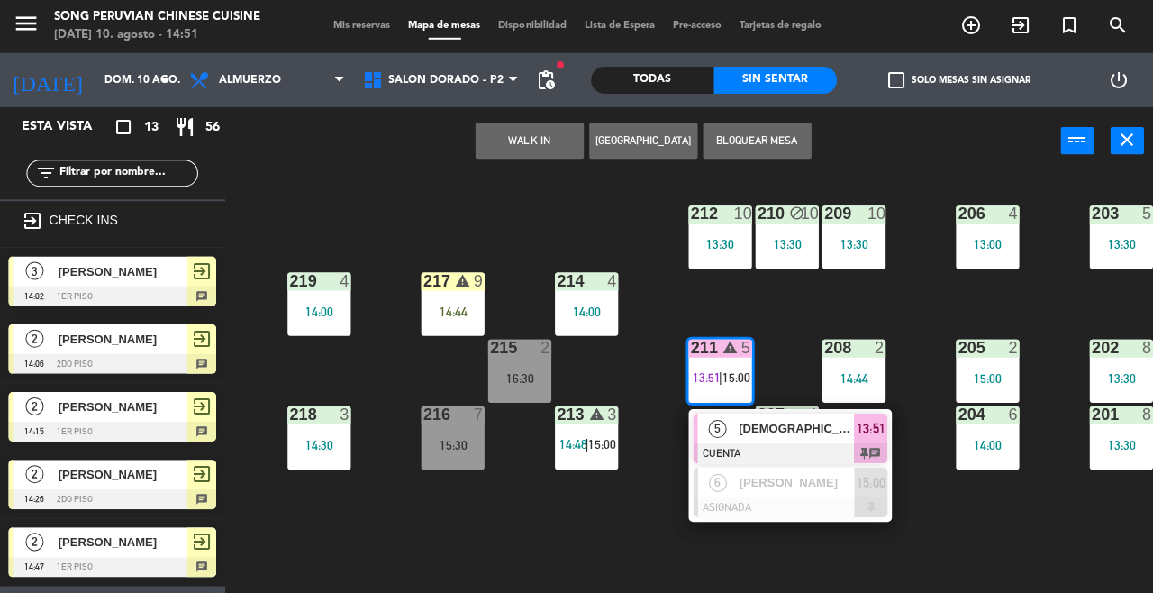
click at [744, 422] on span "[DEMOGRAPHIC_DATA][PERSON_NAME]" at bounding box center [795, 428] width 115 height 19
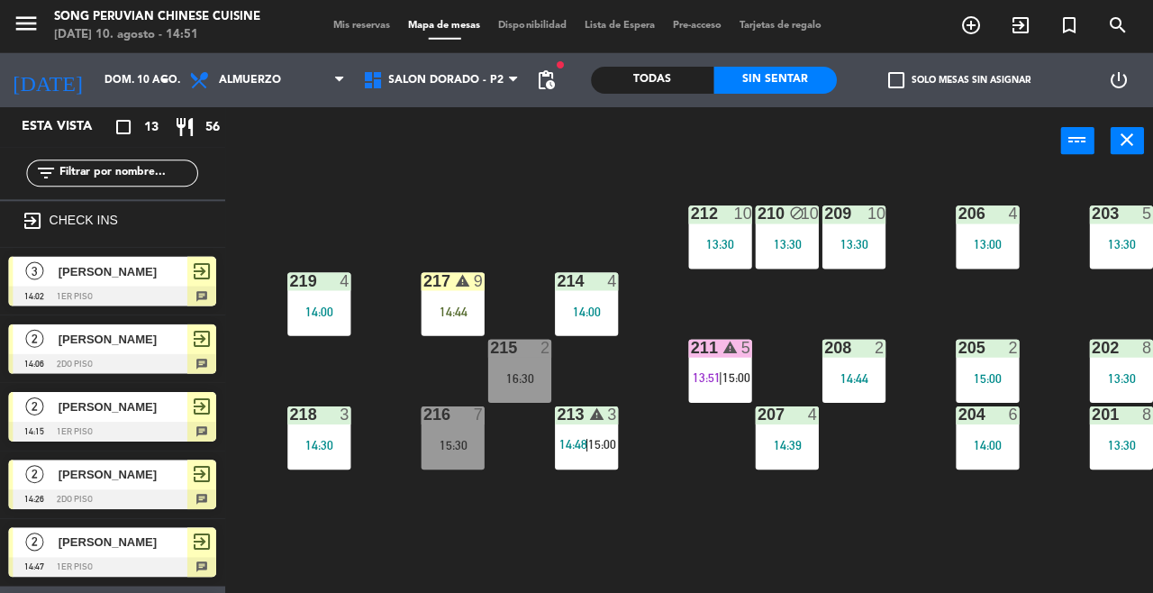
click at [712, 549] on div "203 5 13:30 206 4 13:00 210 block 10 13:30 212 10 13:30 209 10 13:30 214 4 14:0…" at bounding box center [695, 383] width 916 height 417
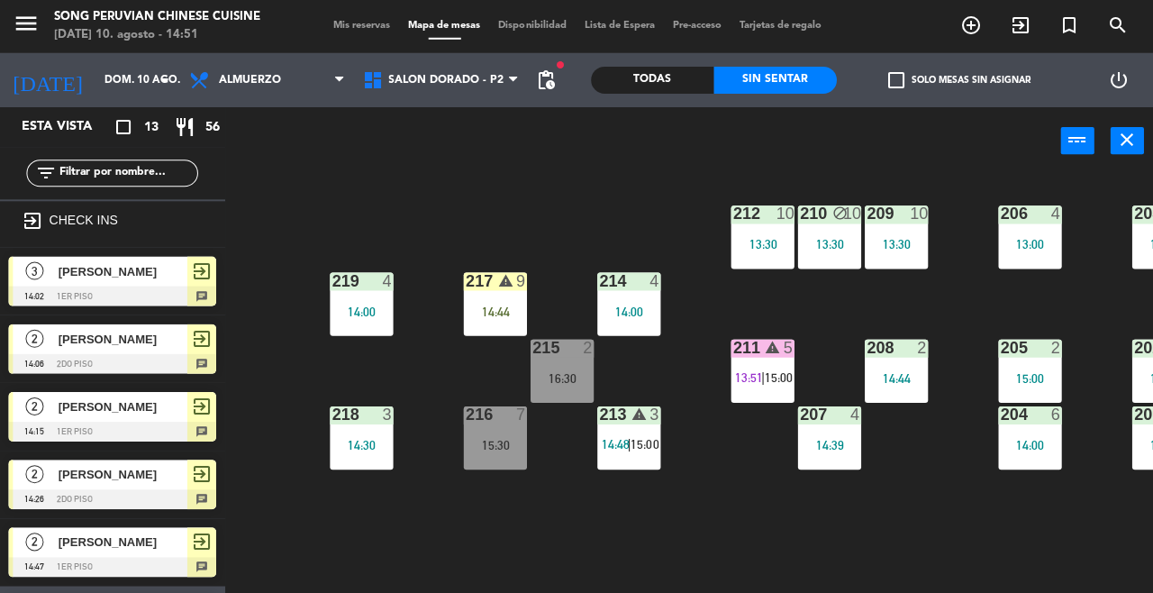
scroll to position [0, 99]
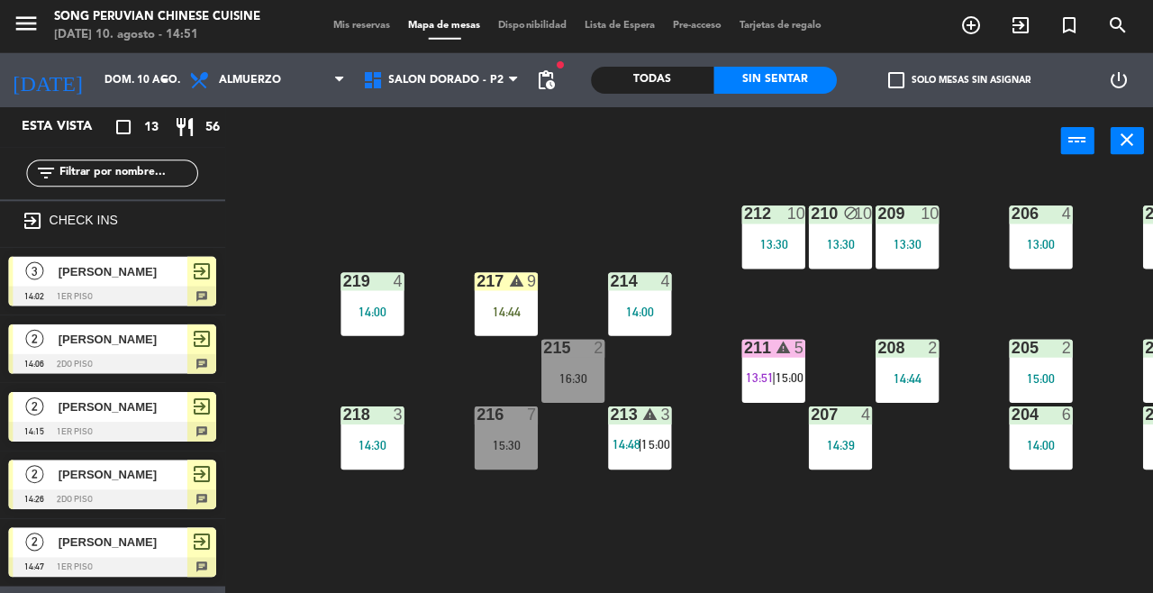
click at [505, 301] on div "217 warning 9 14:44" at bounding box center [505, 304] width 63 height 63
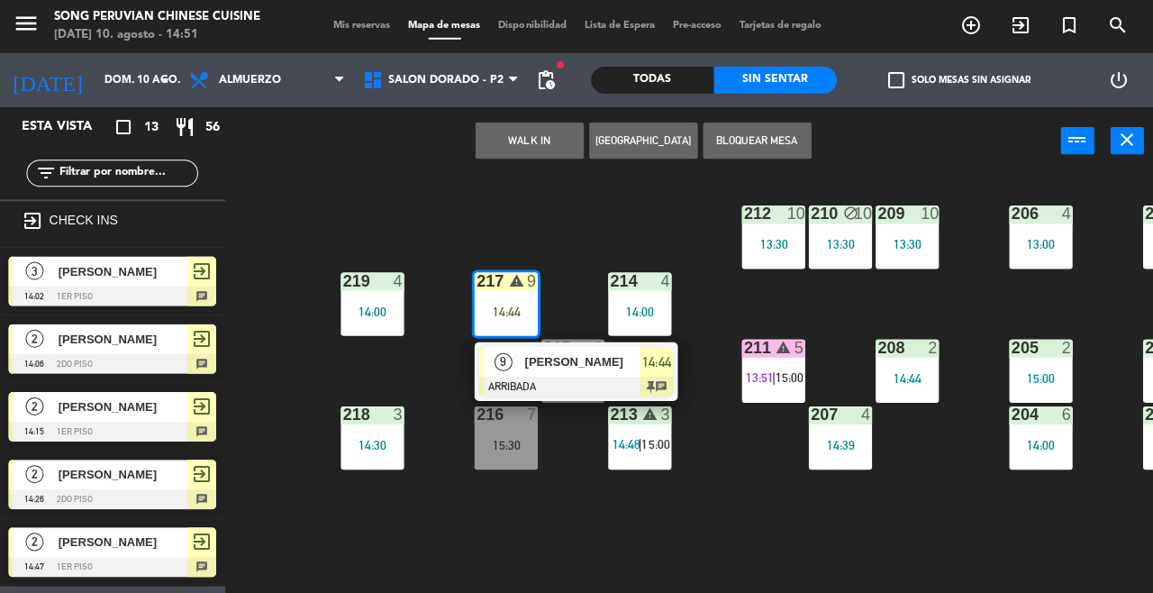
click at [569, 379] on div at bounding box center [575, 386] width 194 height 20
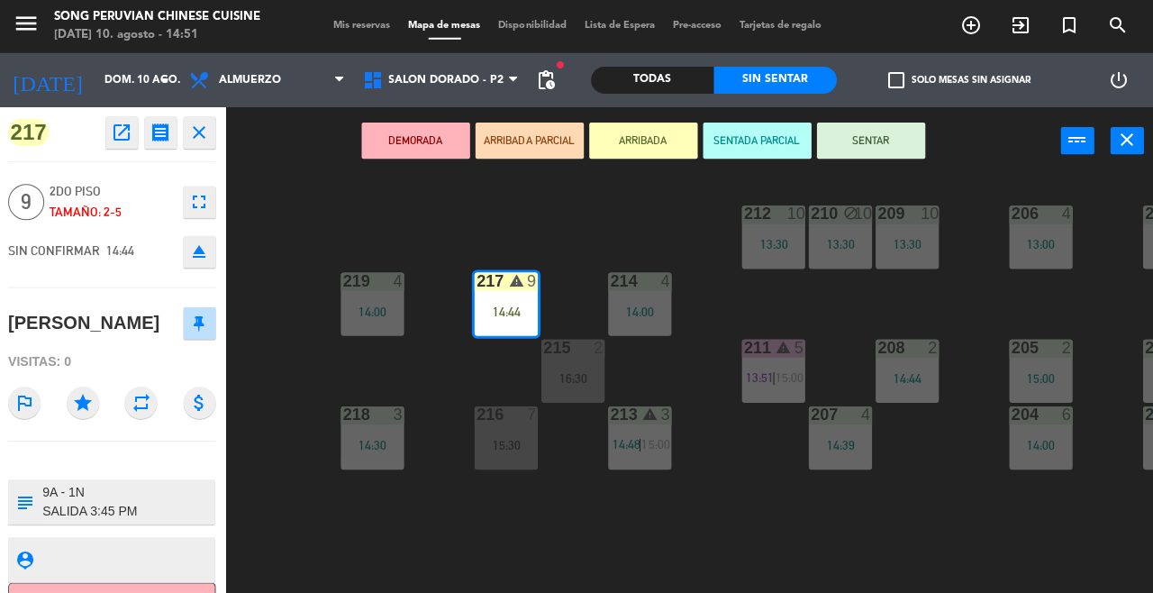
click at [194, 258] on icon "eject" at bounding box center [200, 252] width 22 height 22
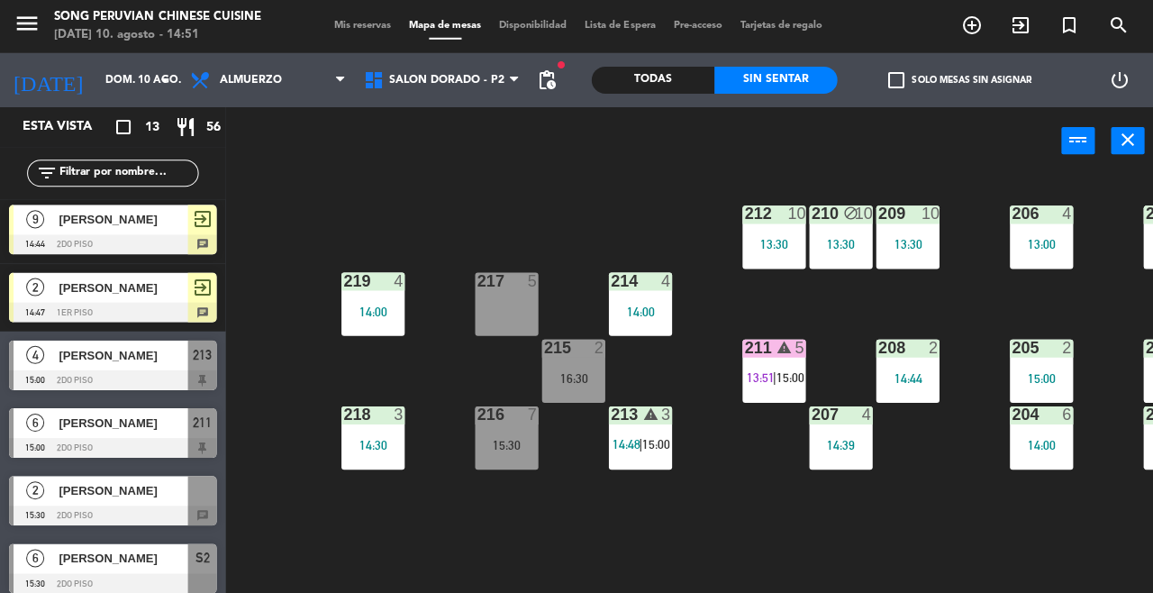
scroll to position [312, 0]
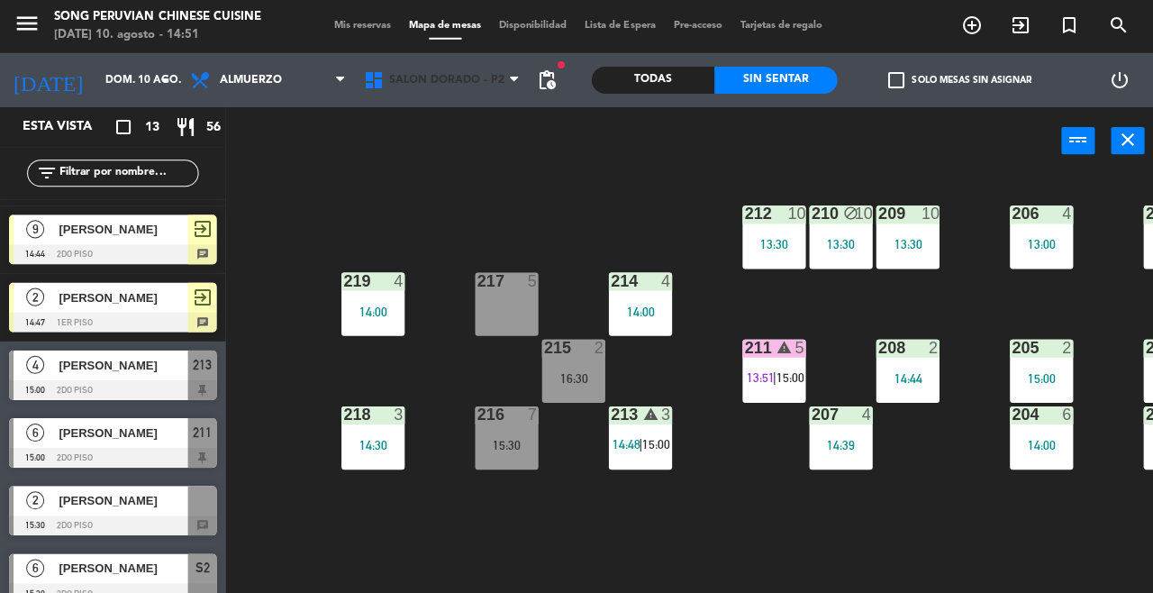
click at [497, 85] on span "SALON DORADO - P2" at bounding box center [445, 81] width 115 height 13
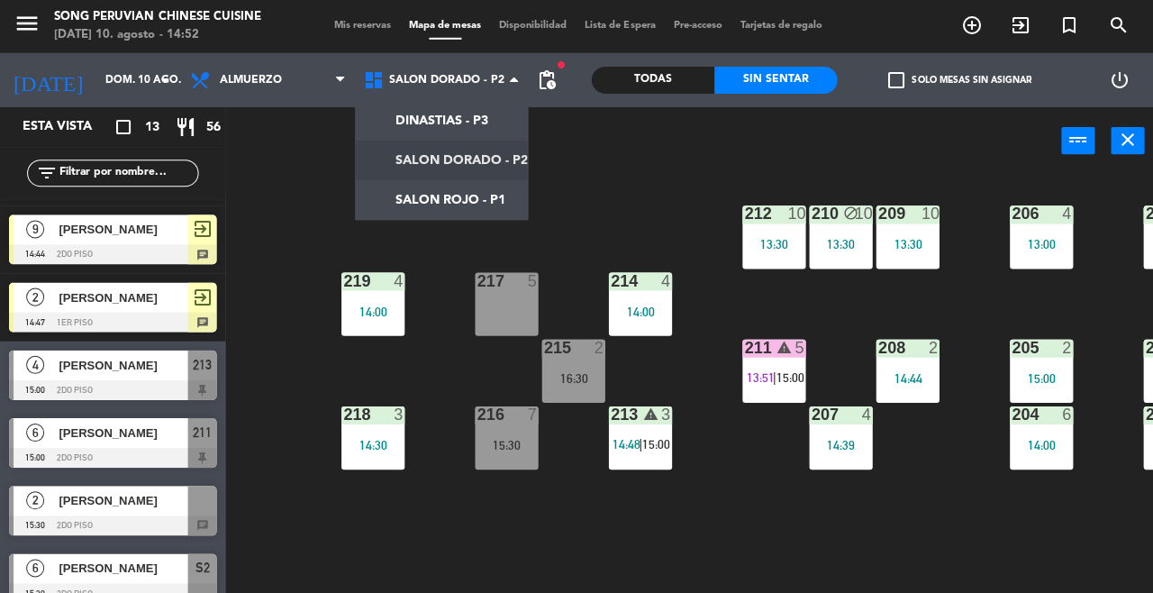
scroll to position [24, 0]
